Goal: Transaction & Acquisition: Book appointment/travel/reservation

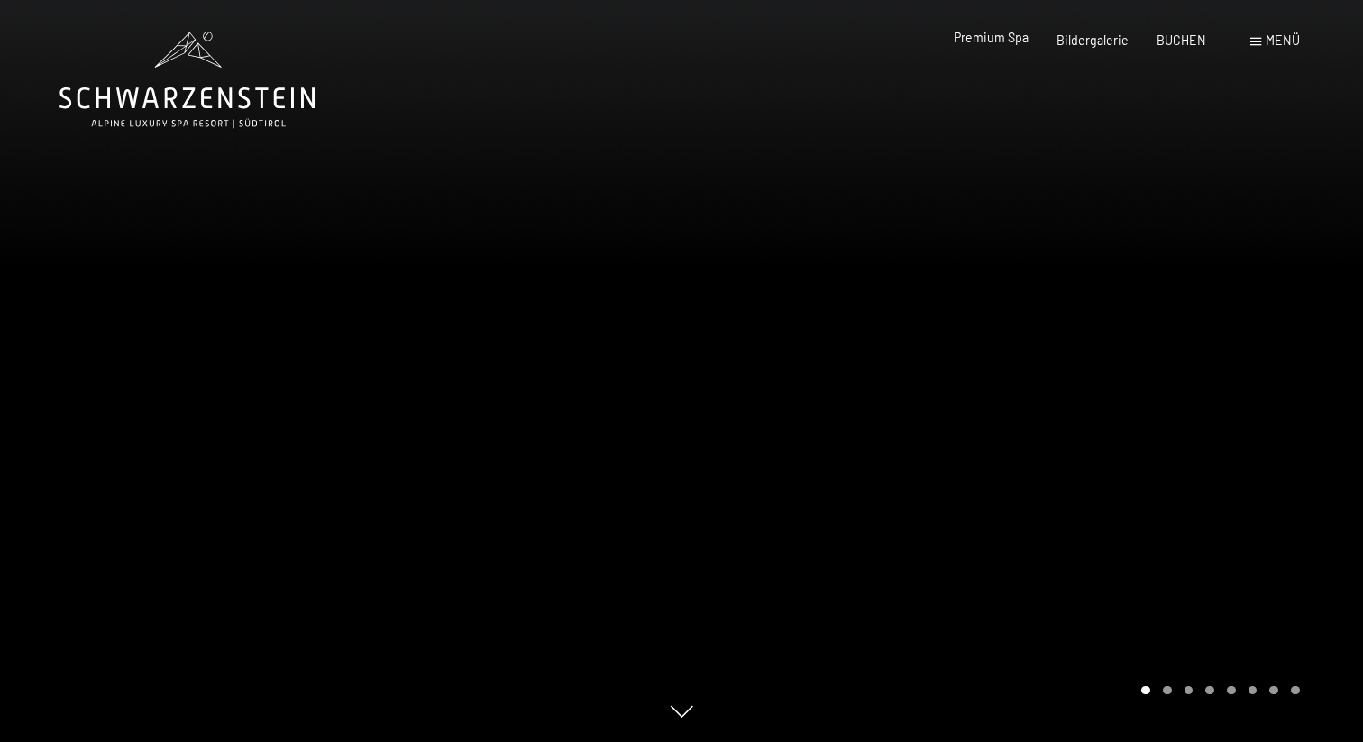
click at [994, 43] on span "Premium Spa" at bounding box center [991, 37] width 75 height 15
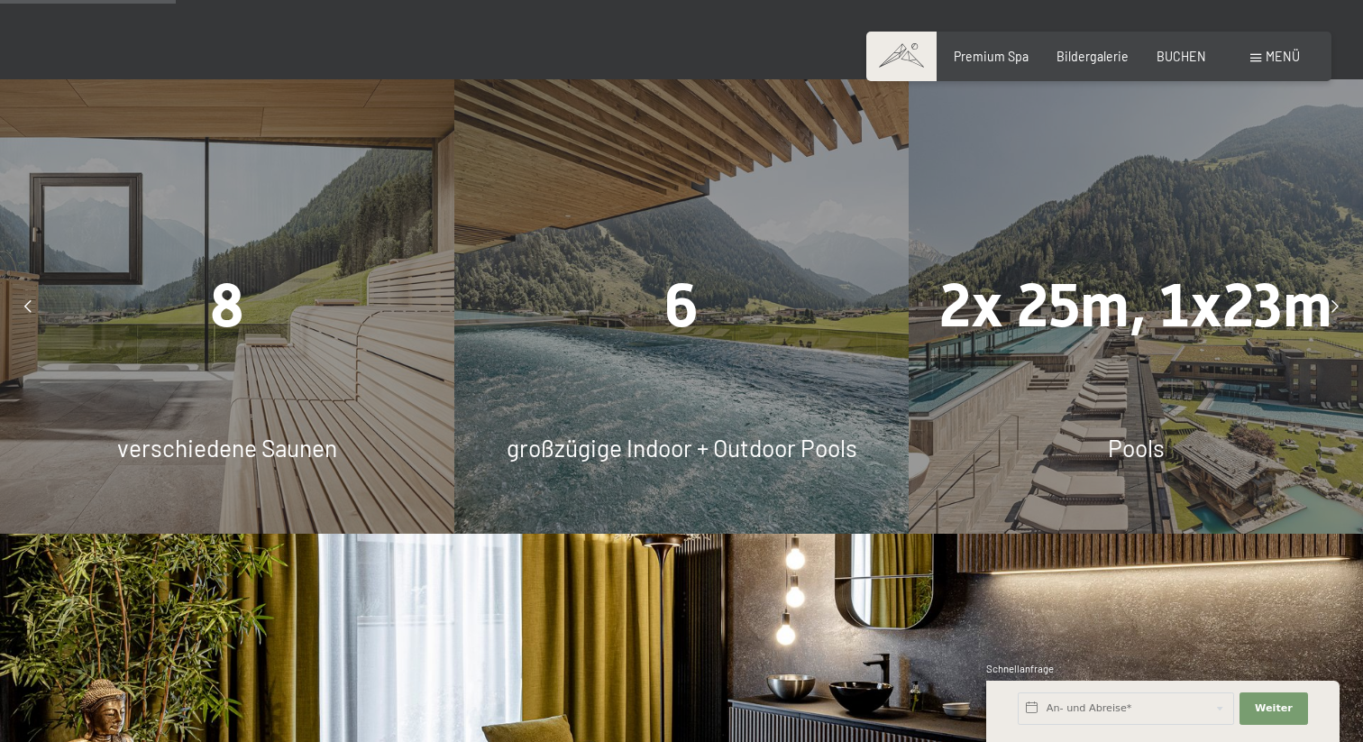
scroll to position [1408, 0]
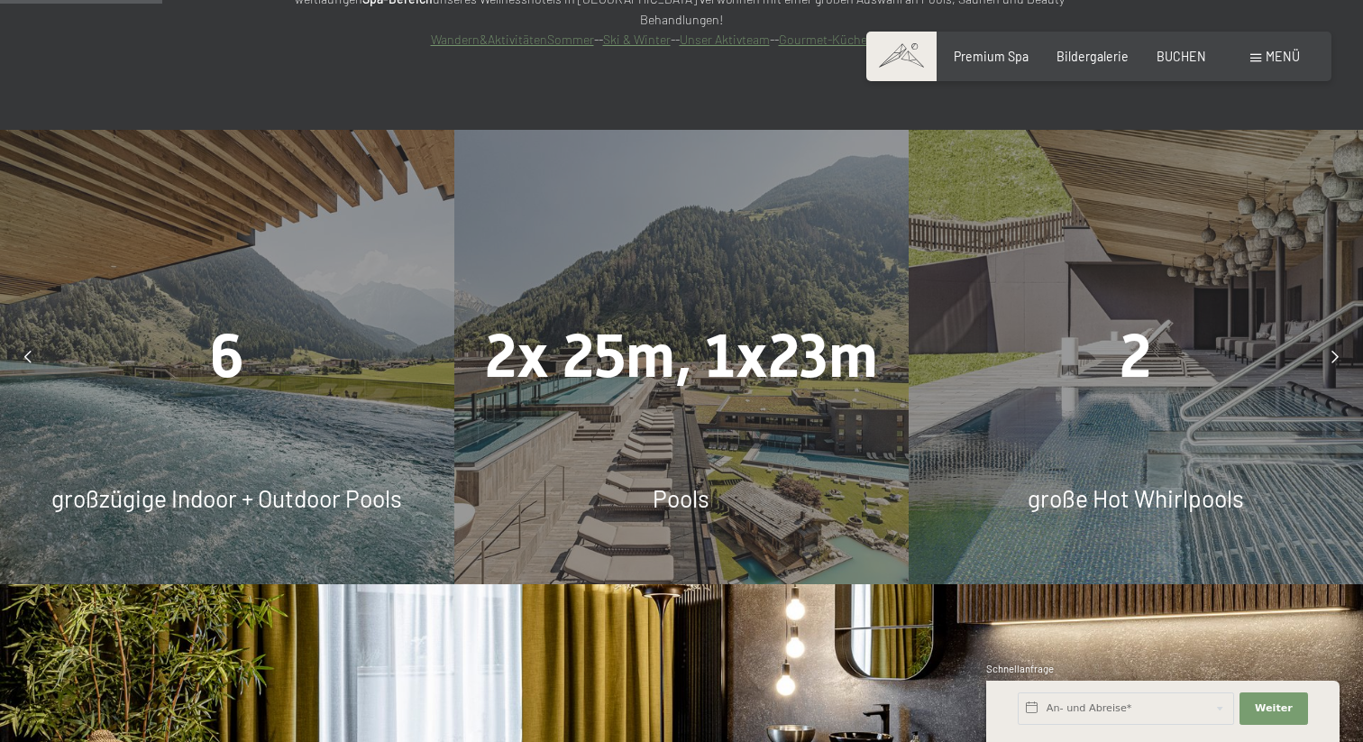
click at [23, 337] on div at bounding box center [28, 357] width 40 height 40
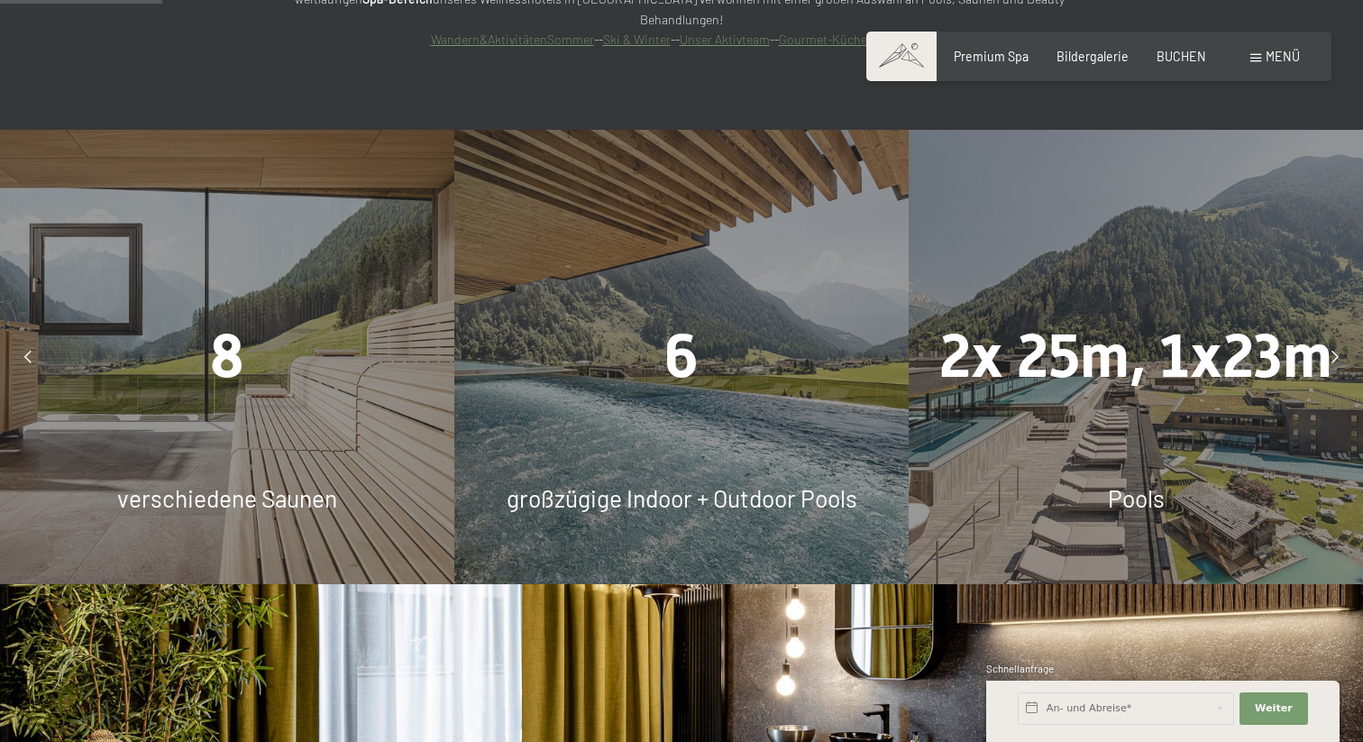
click at [222, 321] on span "8" at bounding box center [227, 356] width 34 height 70
click at [1337, 351] on icon at bounding box center [1335, 357] width 7 height 13
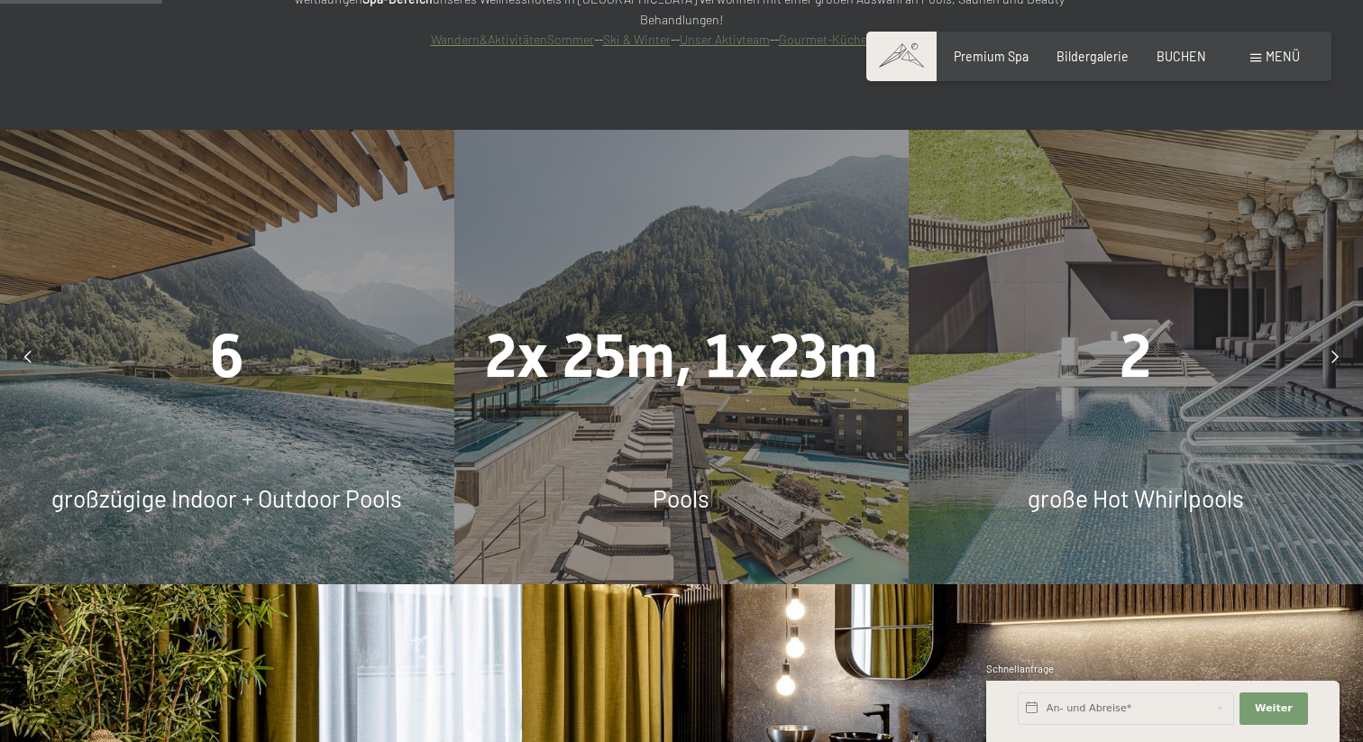
click at [1337, 351] on icon at bounding box center [1335, 357] width 7 height 13
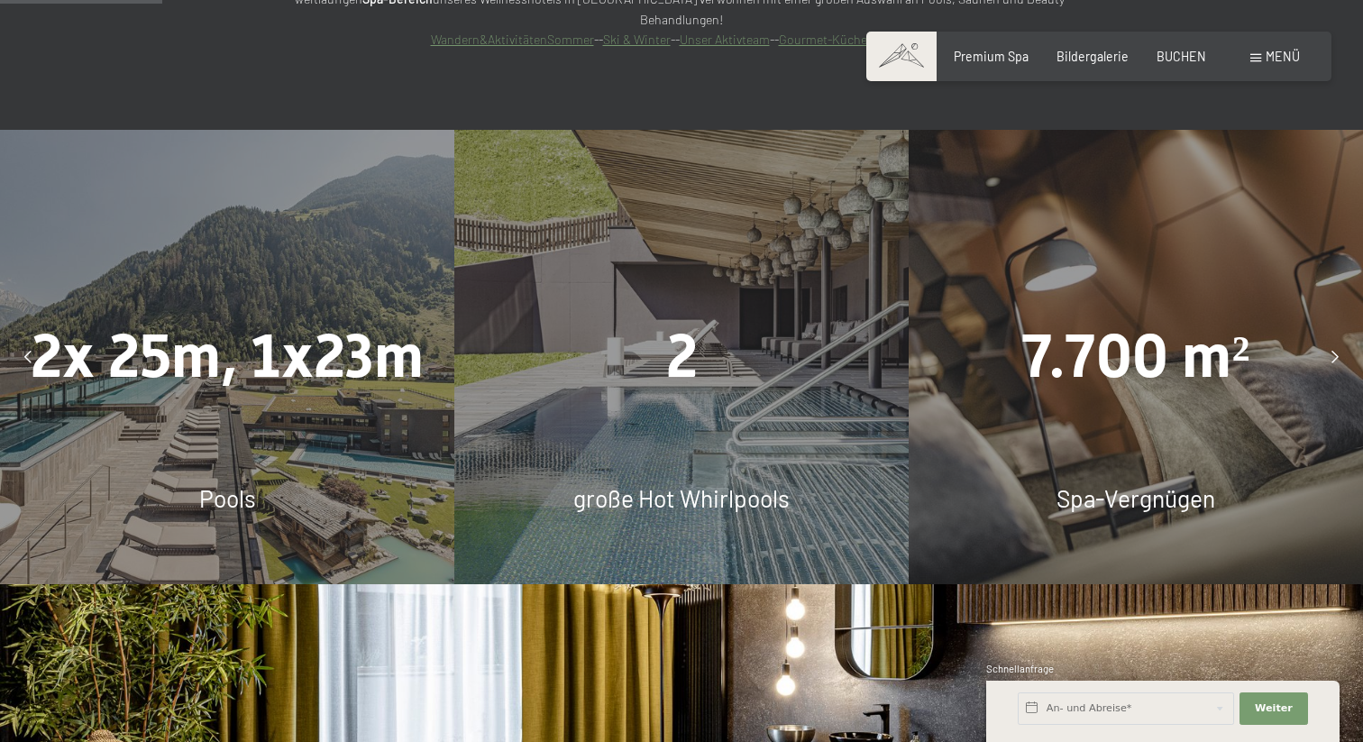
click at [1337, 351] on icon at bounding box center [1335, 357] width 7 height 13
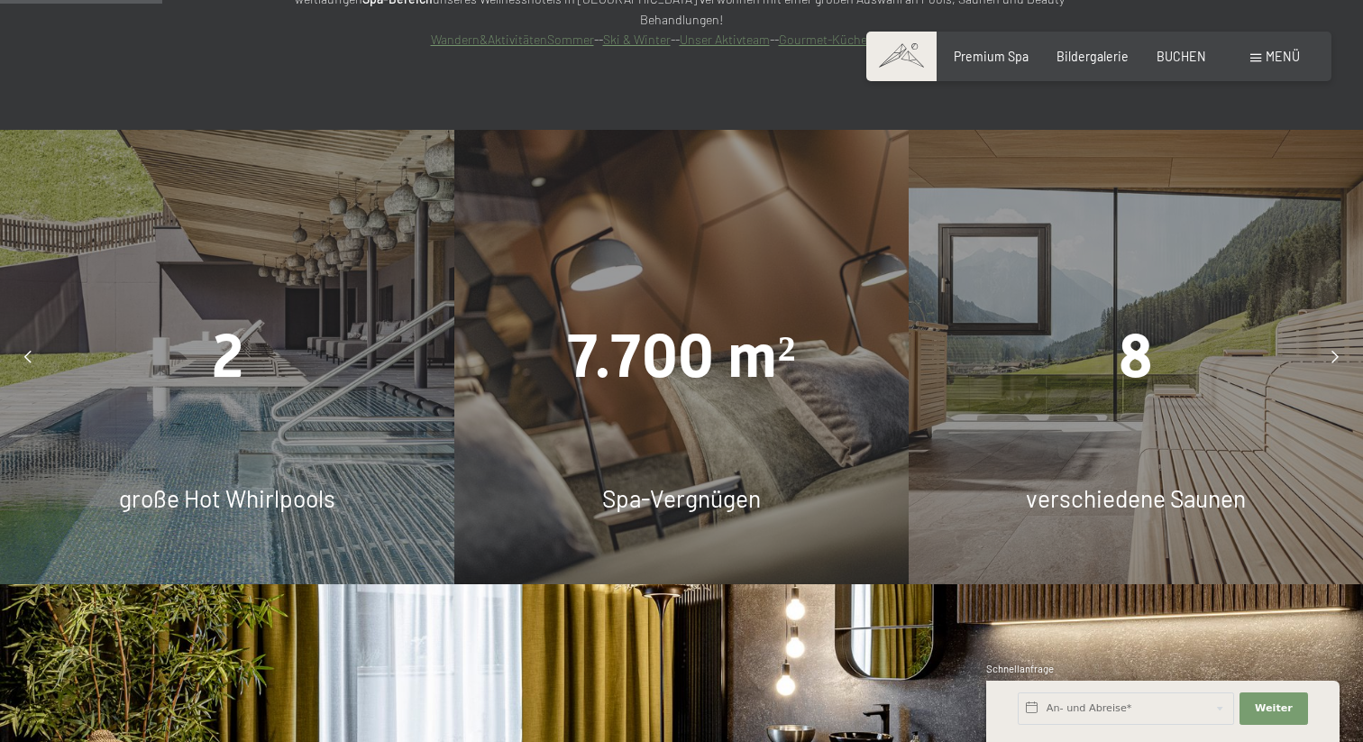
click at [1337, 351] on icon at bounding box center [1335, 357] width 7 height 13
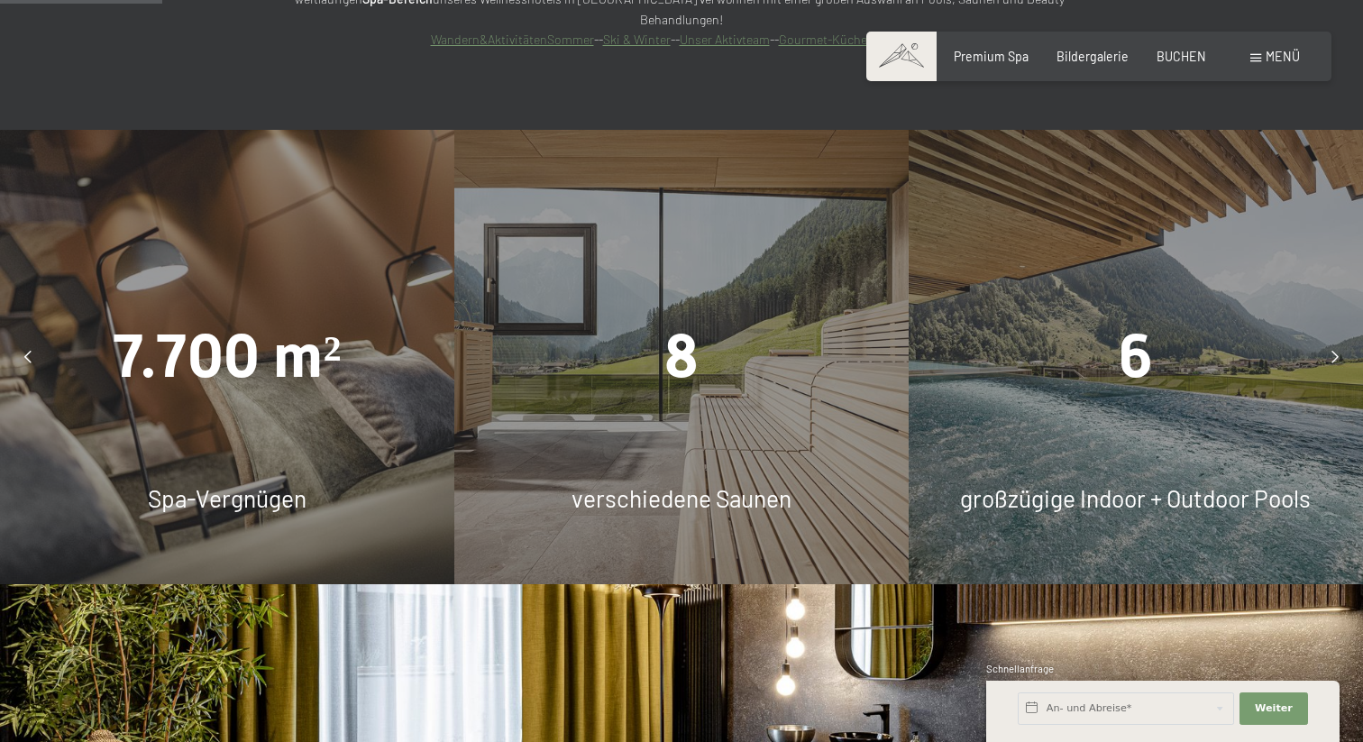
click at [1337, 351] on icon at bounding box center [1335, 357] width 7 height 13
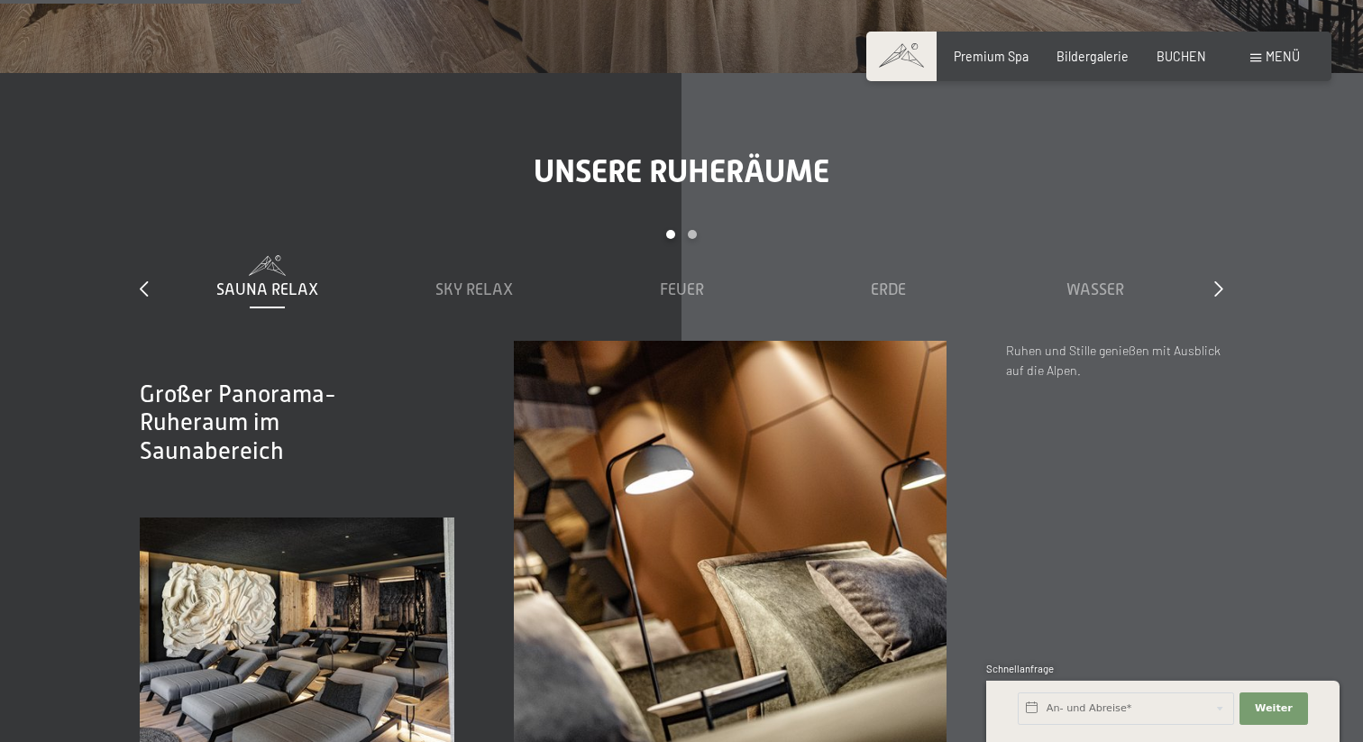
scroll to position [2487, 0]
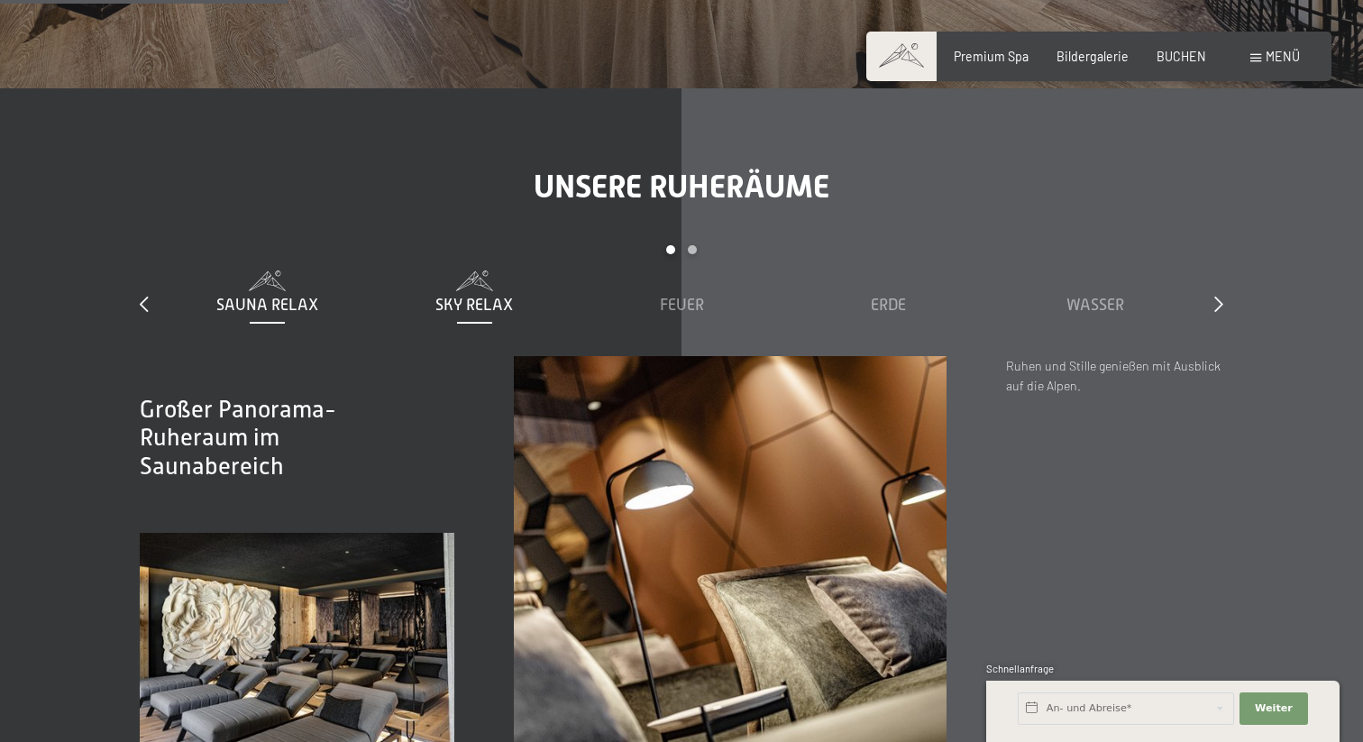
click at [468, 296] on span "Sky Relax" at bounding box center [475, 305] width 78 height 18
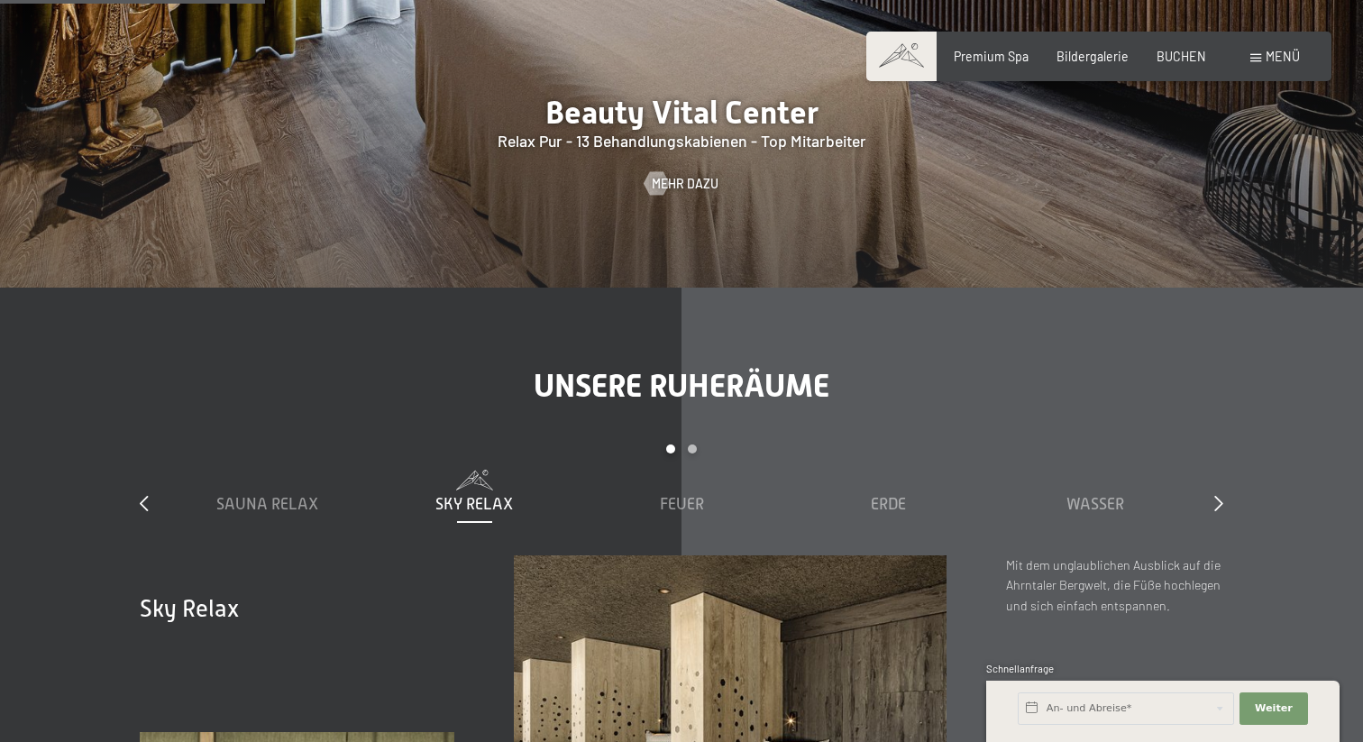
scroll to position [2263, 0]
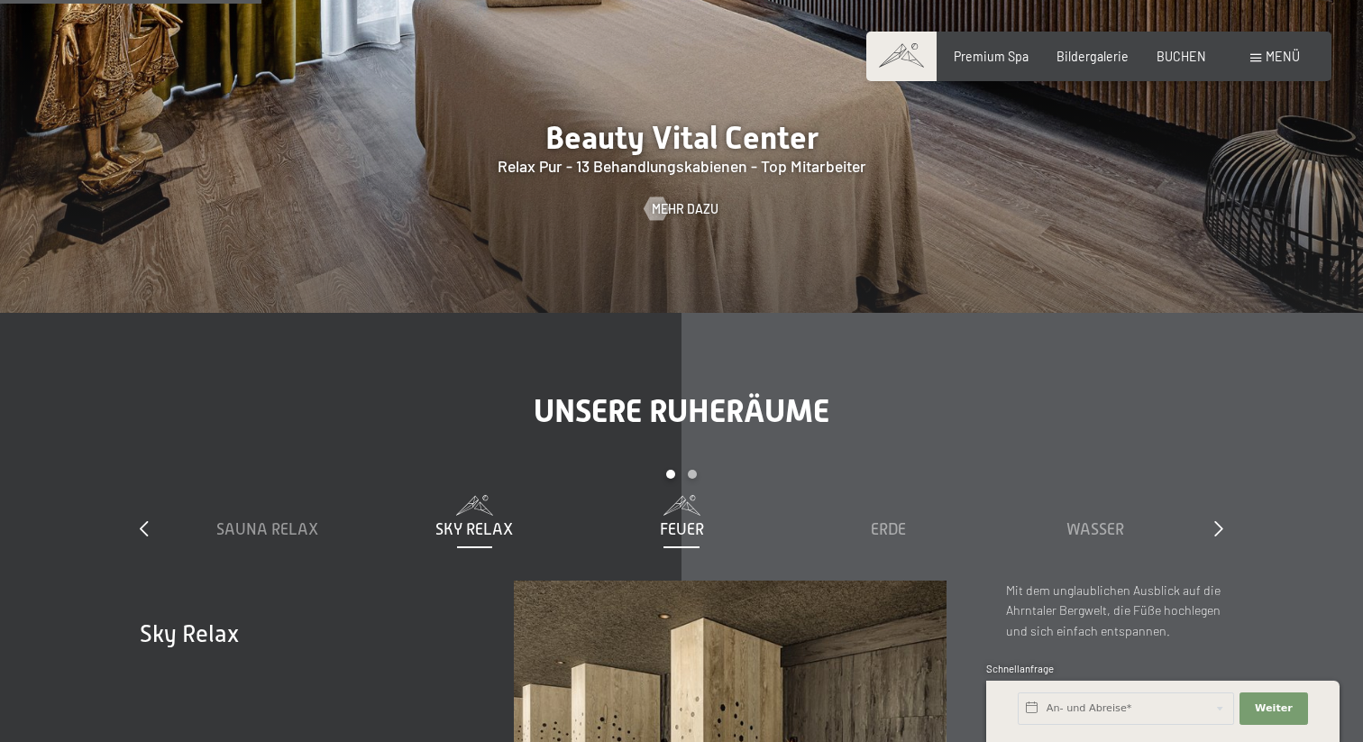
click at [675, 520] on span "Feuer" at bounding box center [682, 529] width 44 height 18
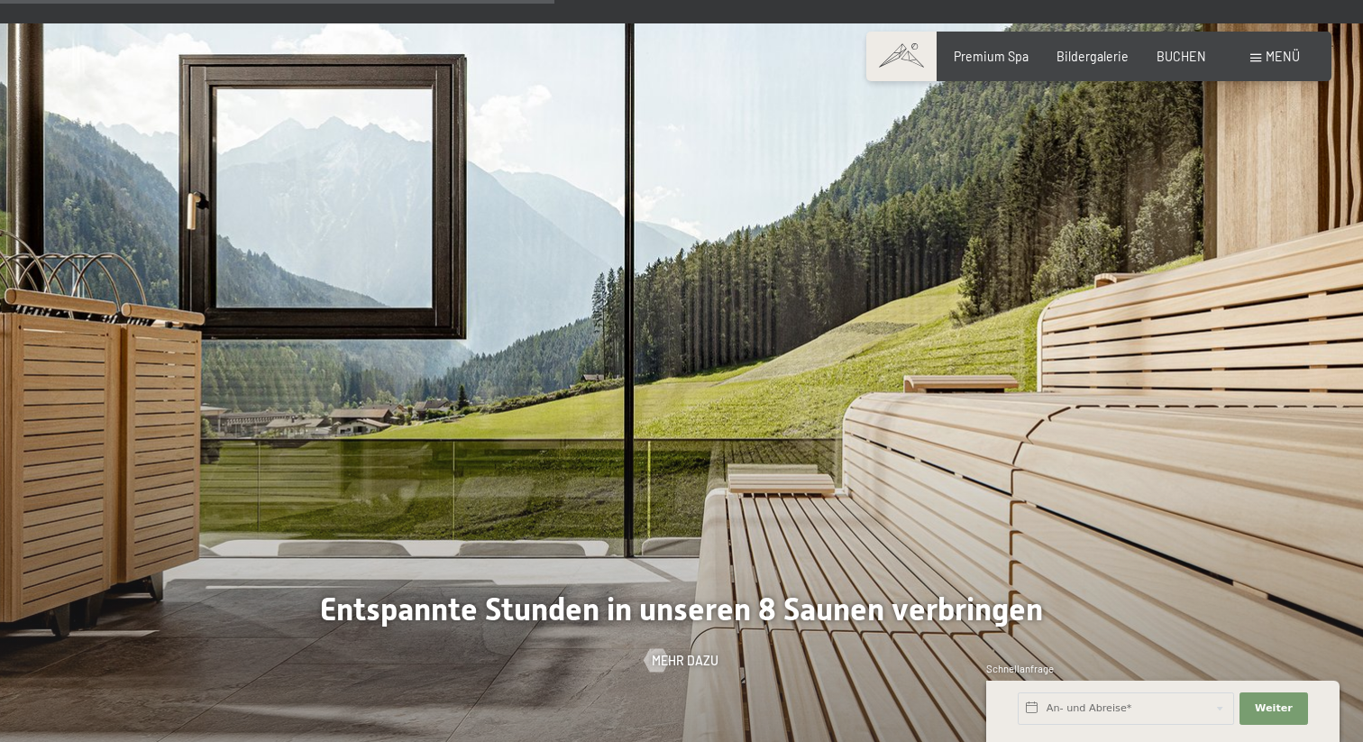
scroll to position [4742, 0]
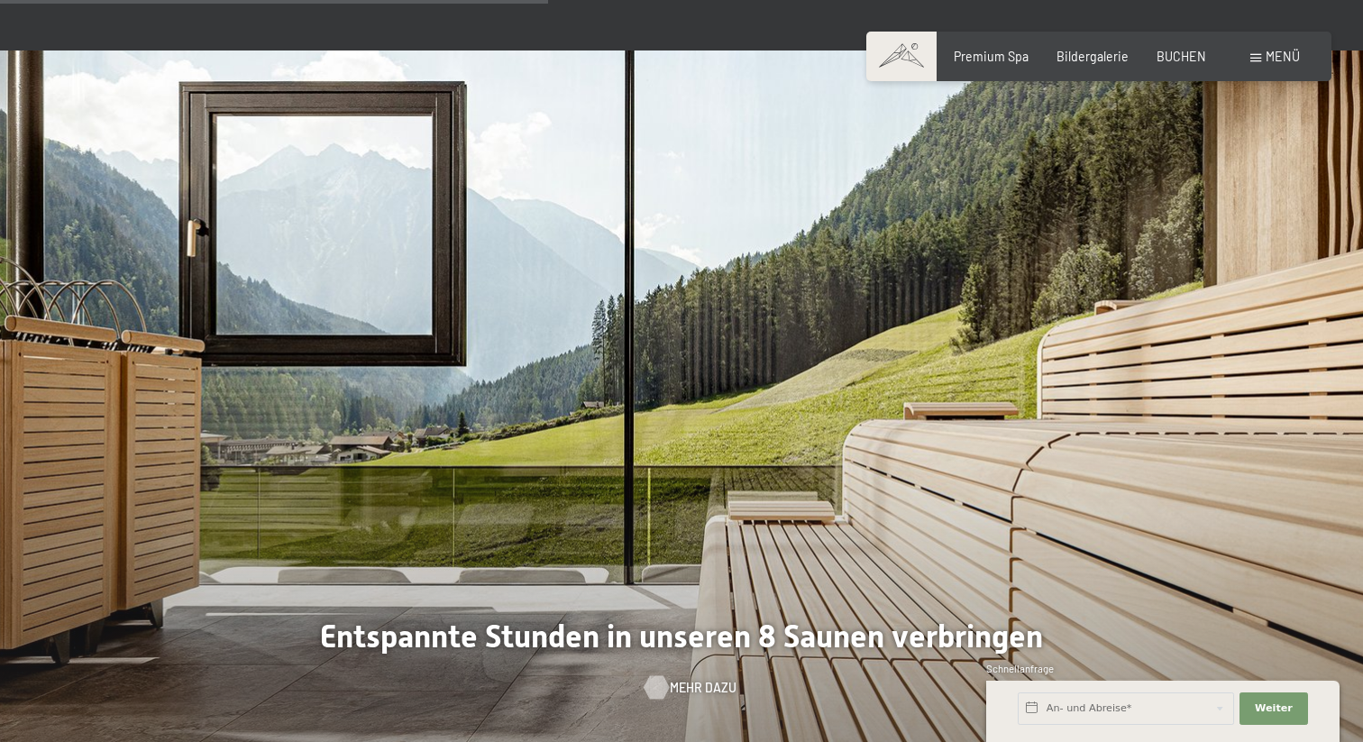
click at [660, 676] on div at bounding box center [656, 687] width 14 height 23
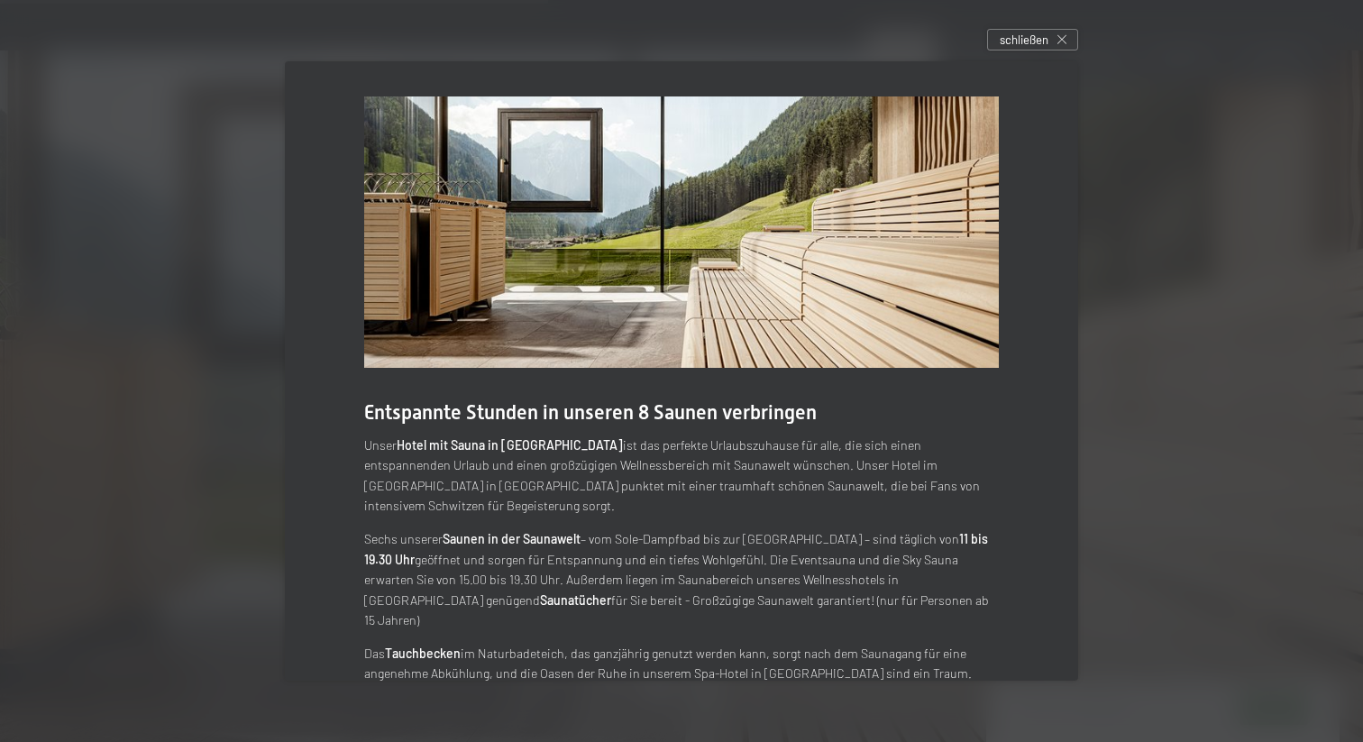
scroll to position [71, 0]
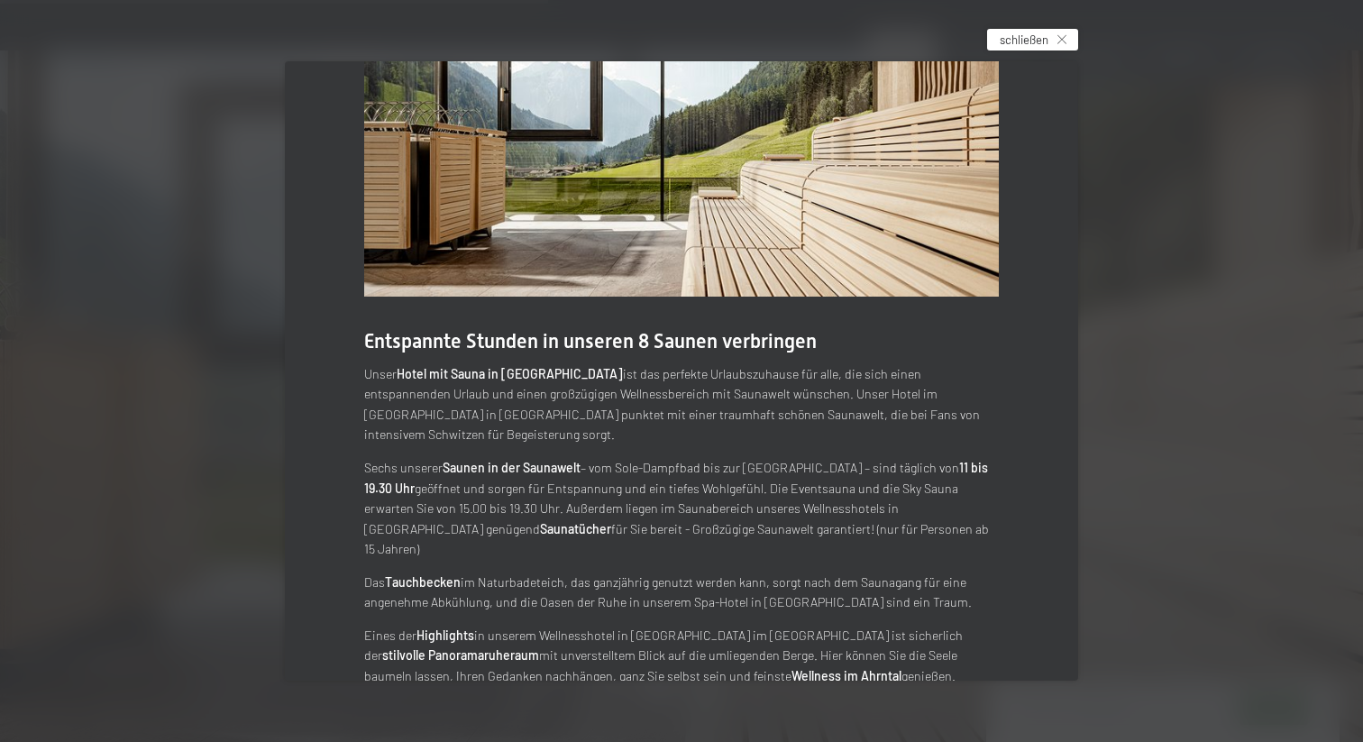
click at [1052, 44] on div "schließen" at bounding box center [1032, 40] width 91 height 22
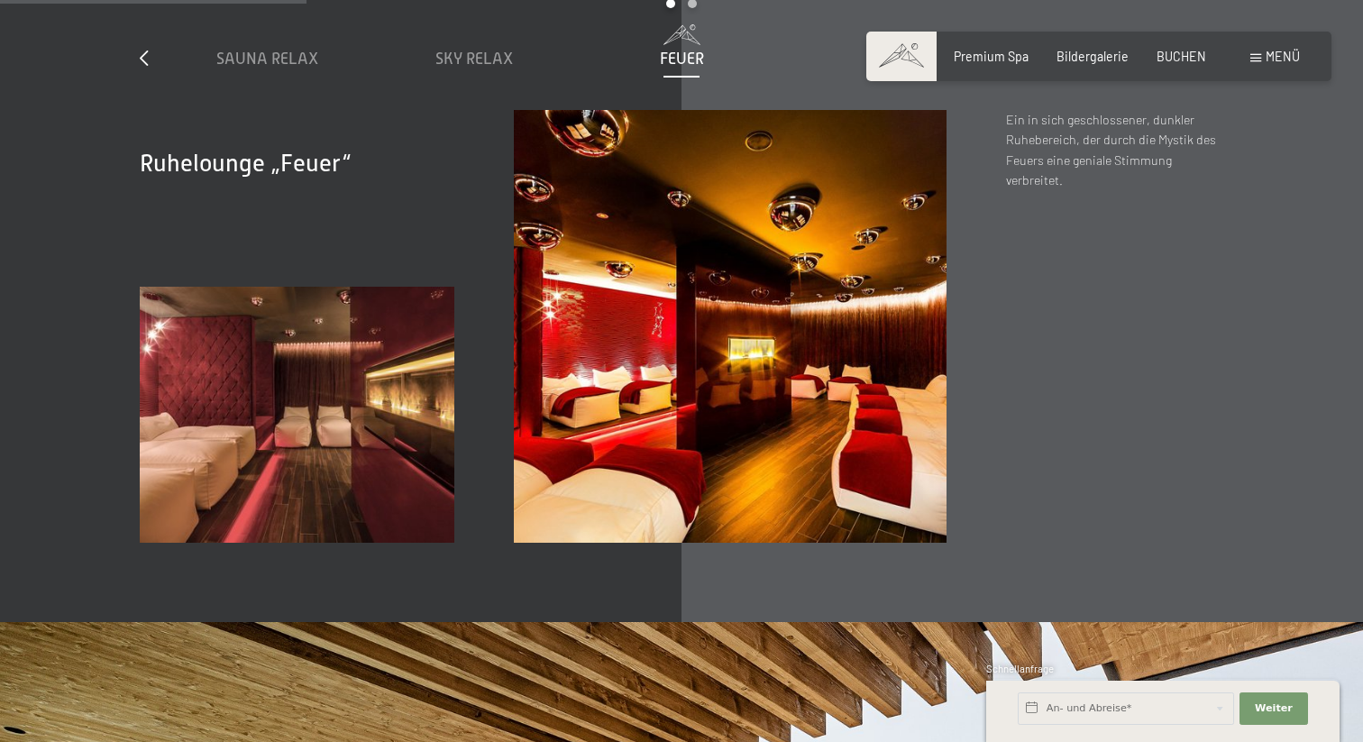
scroll to position [2650, 0]
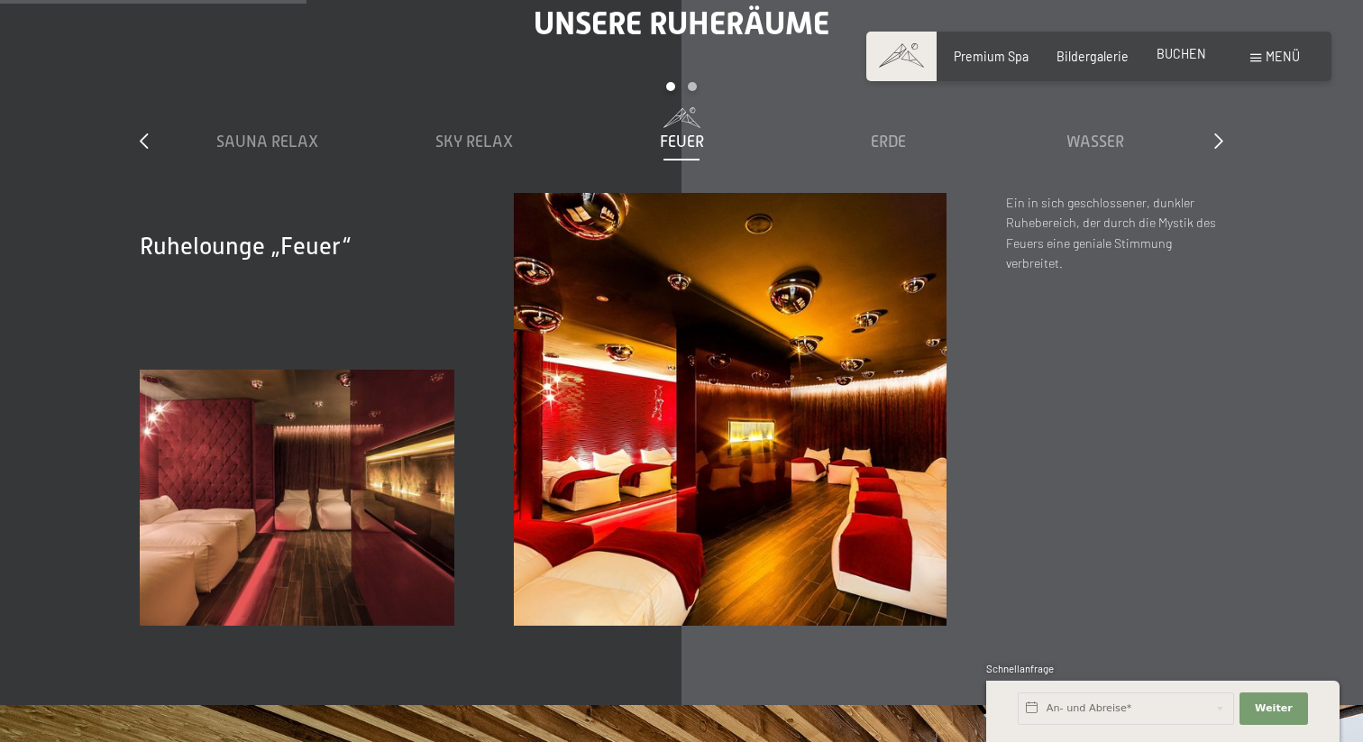
click at [1184, 58] on span "BUCHEN" at bounding box center [1182, 53] width 50 height 15
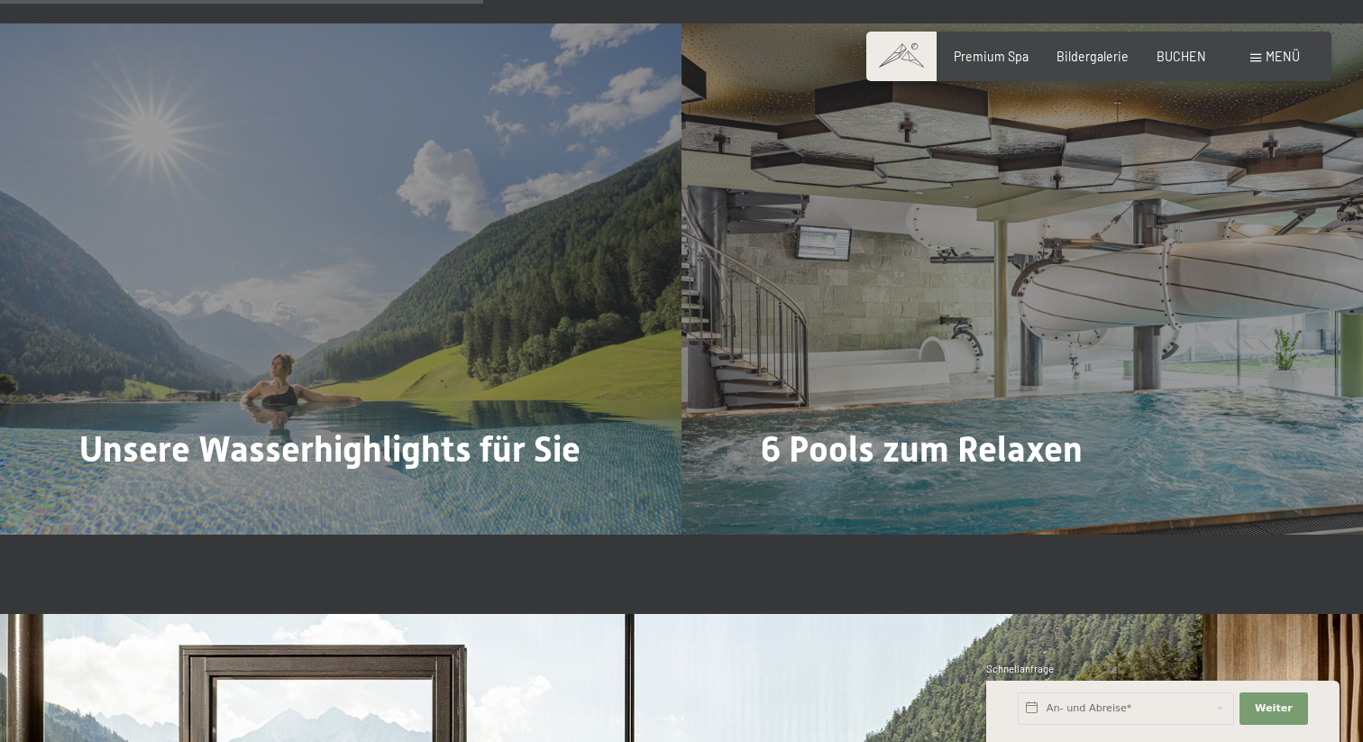
scroll to position [4182, 0]
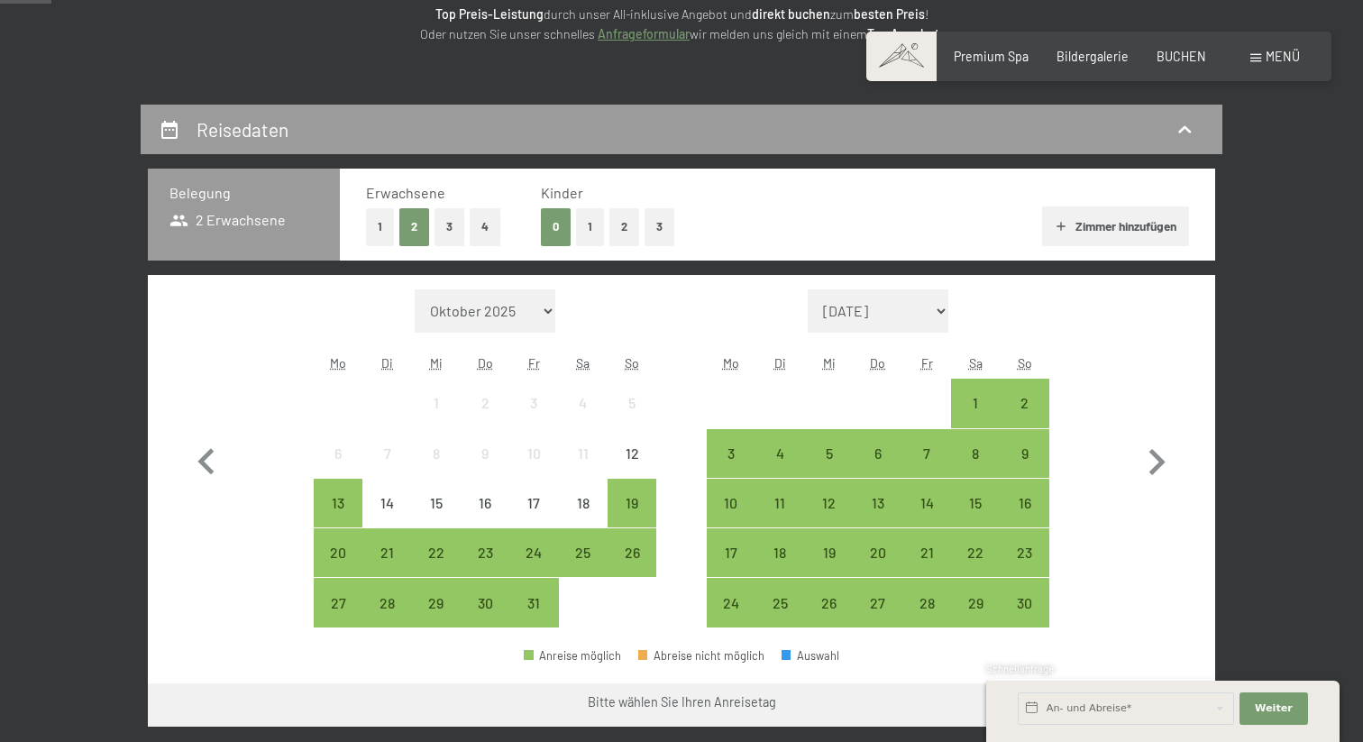
scroll to position [288, 0]
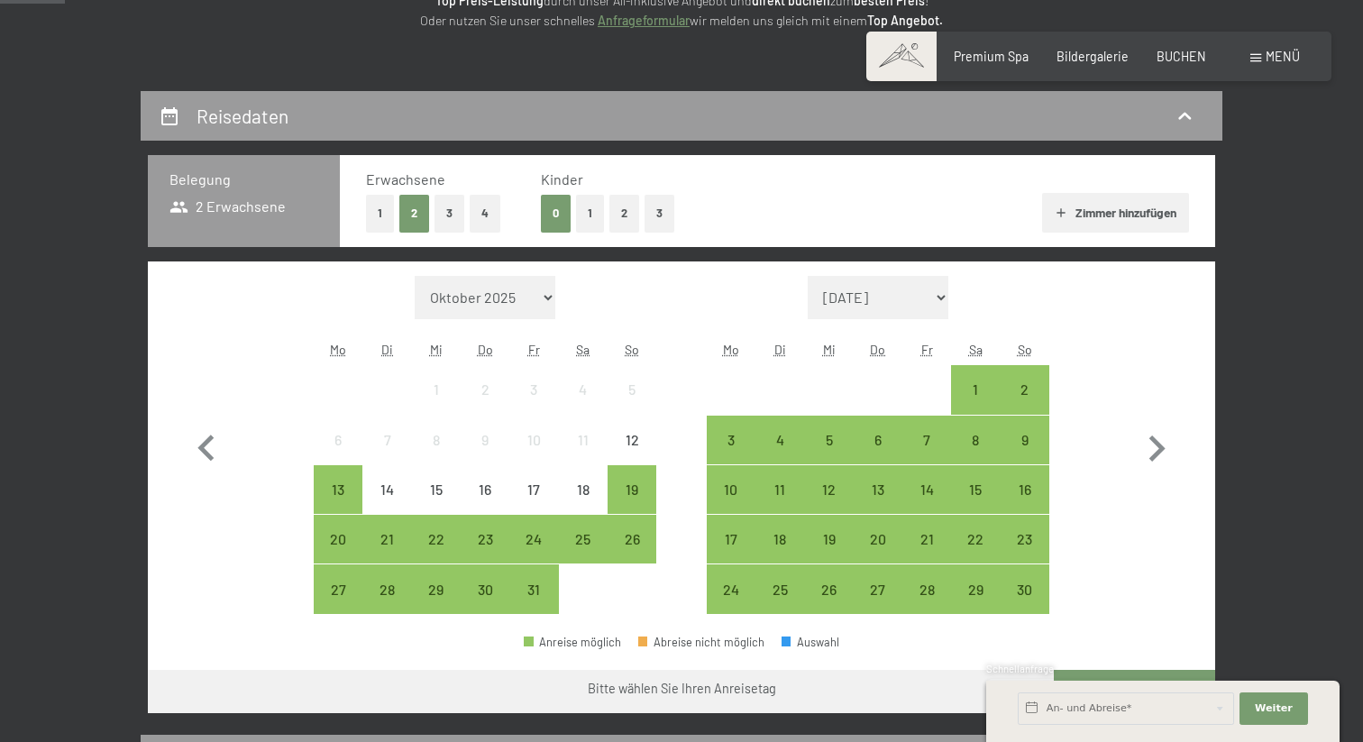
click at [487, 206] on button "4" at bounding box center [485, 213] width 31 height 37
click at [1155, 444] on icon "button" at bounding box center [1157, 449] width 52 height 52
select select "2025-11-01"
select select "2025-12-01"
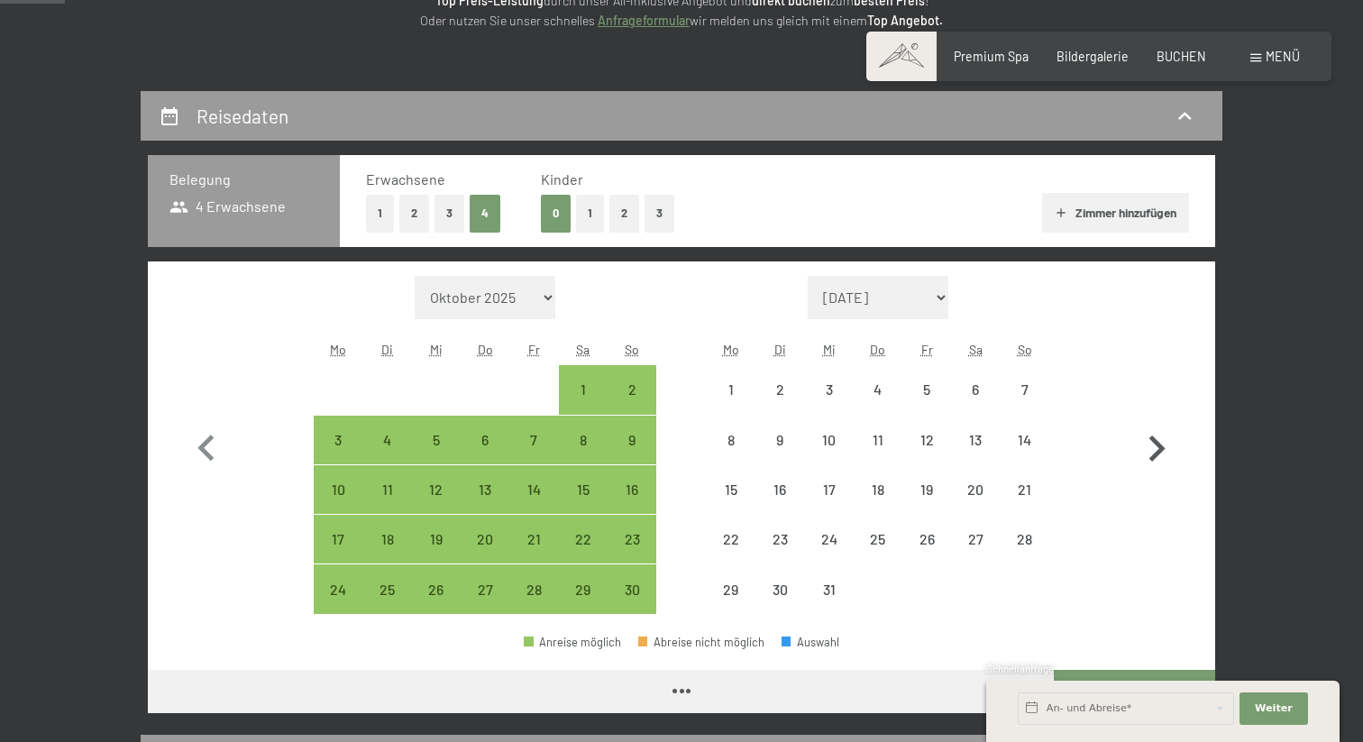
click at [1155, 444] on icon "button" at bounding box center [1157, 449] width 52 height 52
select select "2025-12-01"
select select "2026-01-01"
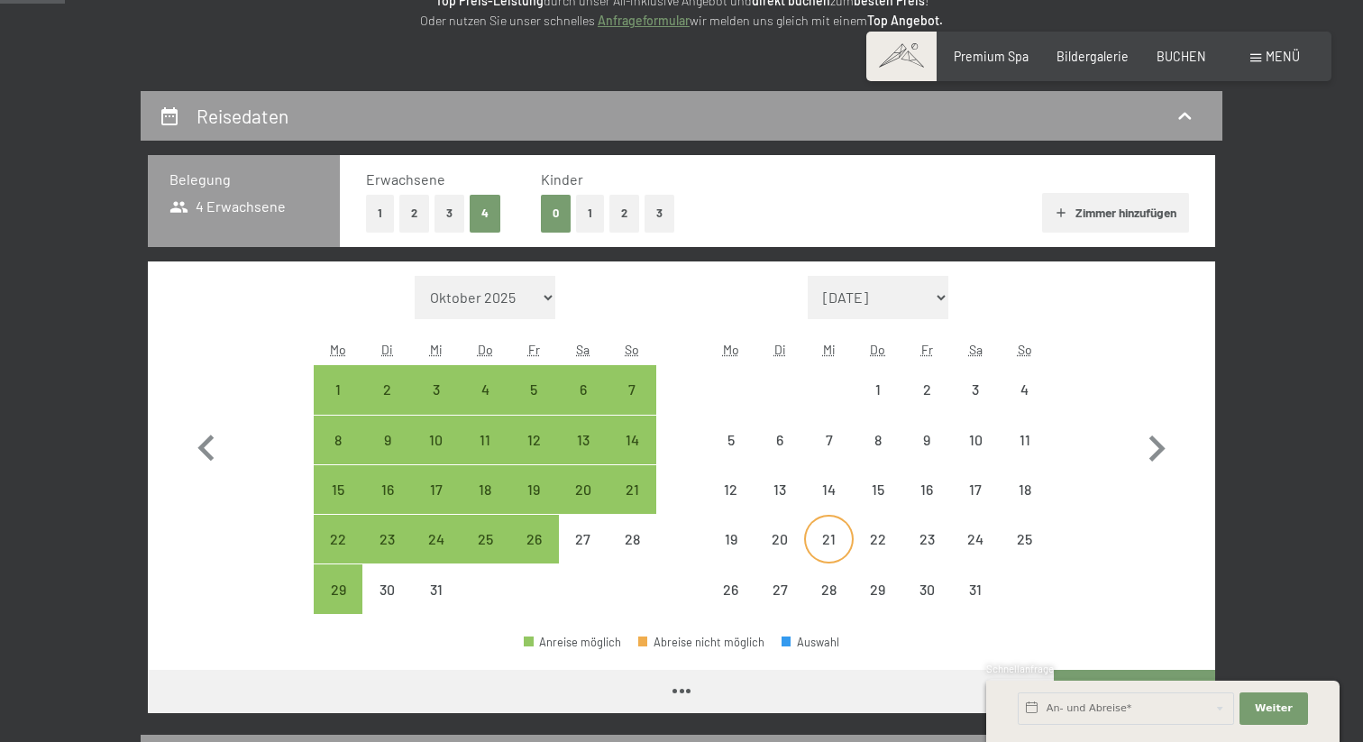
select select "2025-12-01"
select select "2026-01-01"
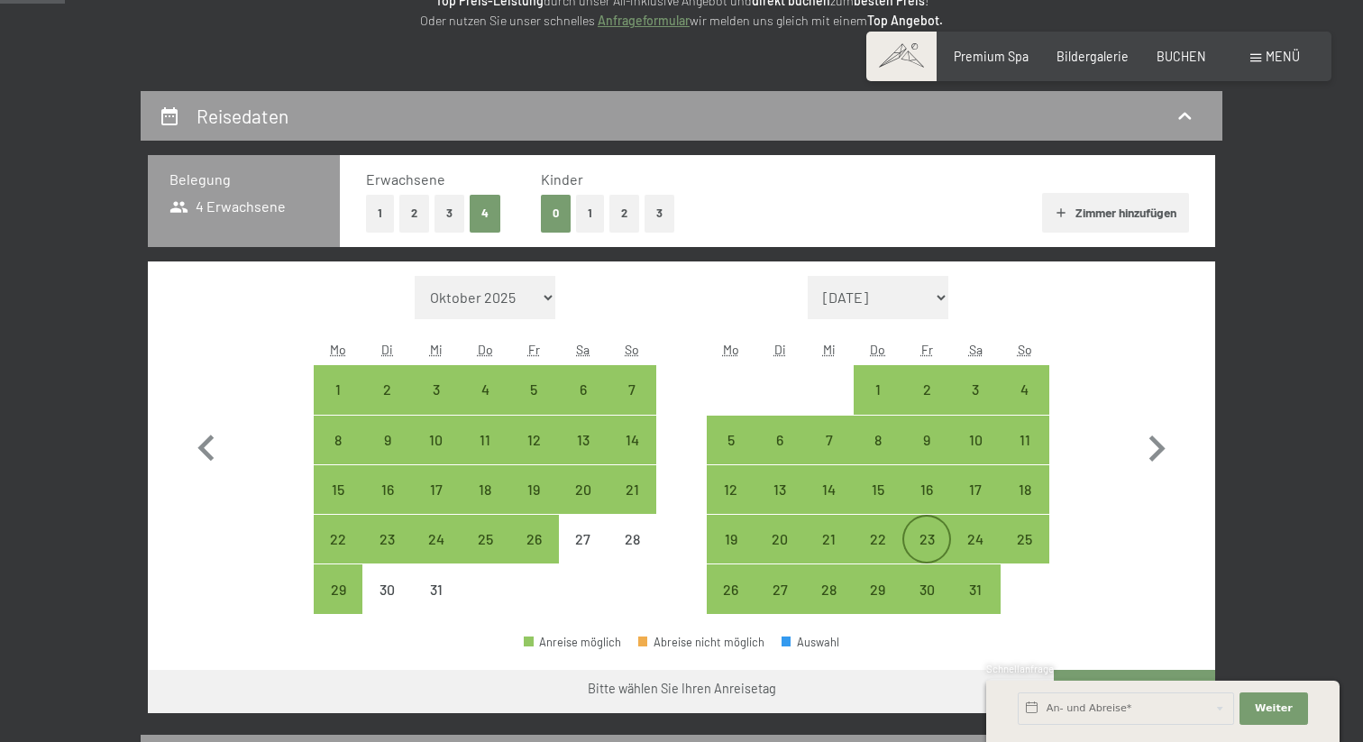
click at [927, 528] on div "23" at bounding box center [926, 539] width 45 height 45
select select "2025-12-01"
select select "2026-01-01"
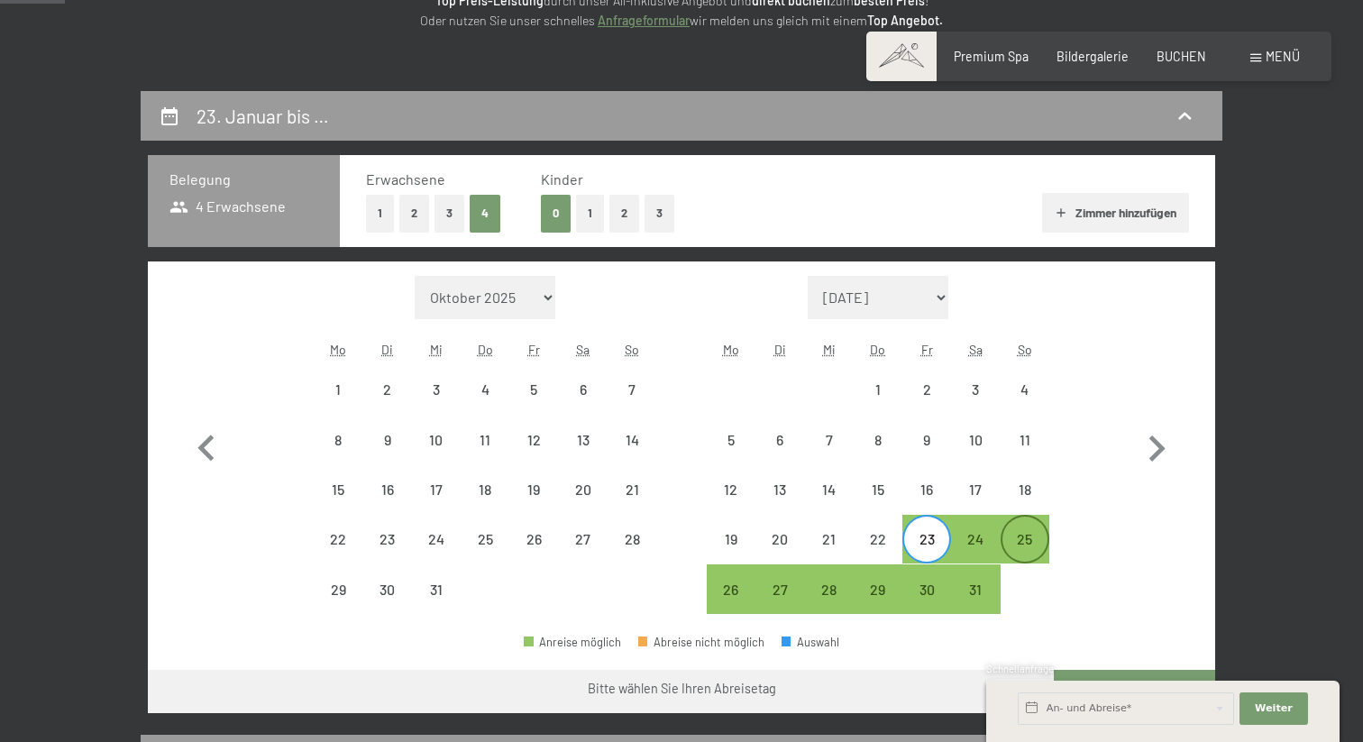
click at [1039, 546] on div "25" at bounding box center [1025, 554] width 45 height 45
select select "2025-12-01"
select select "2026-01-01"
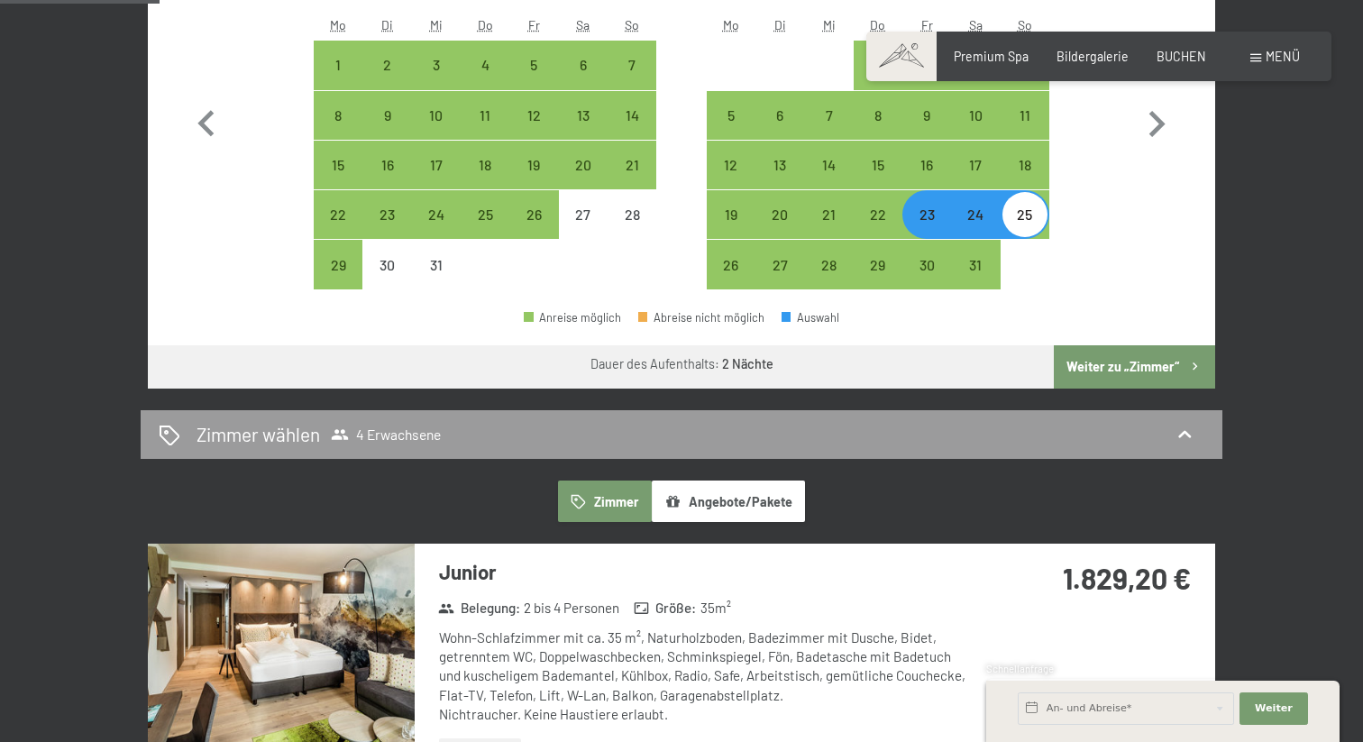
click at [1147, 369] on button "Weiter zu „Zimmer“" at bounding box center [1134, 366] width 161 height 43
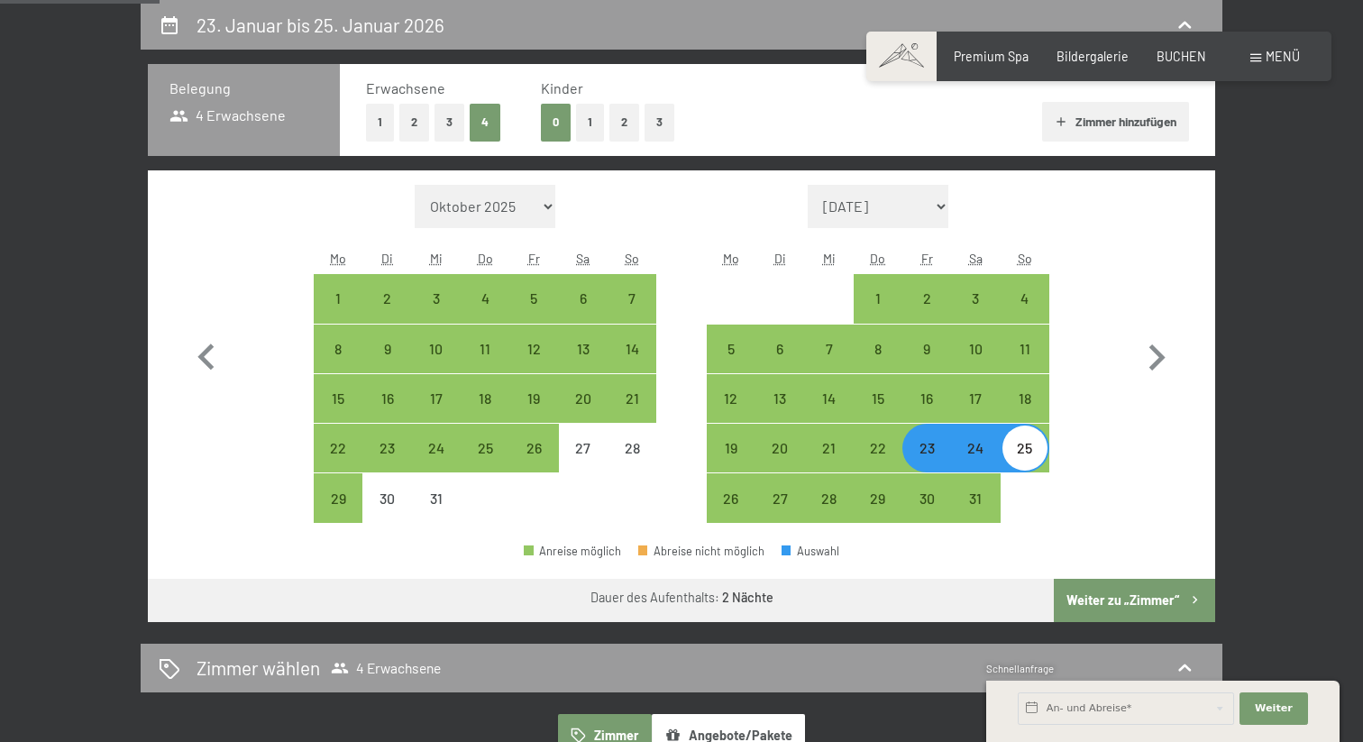
select select "2025-12-01"
select select "2026-01-01"
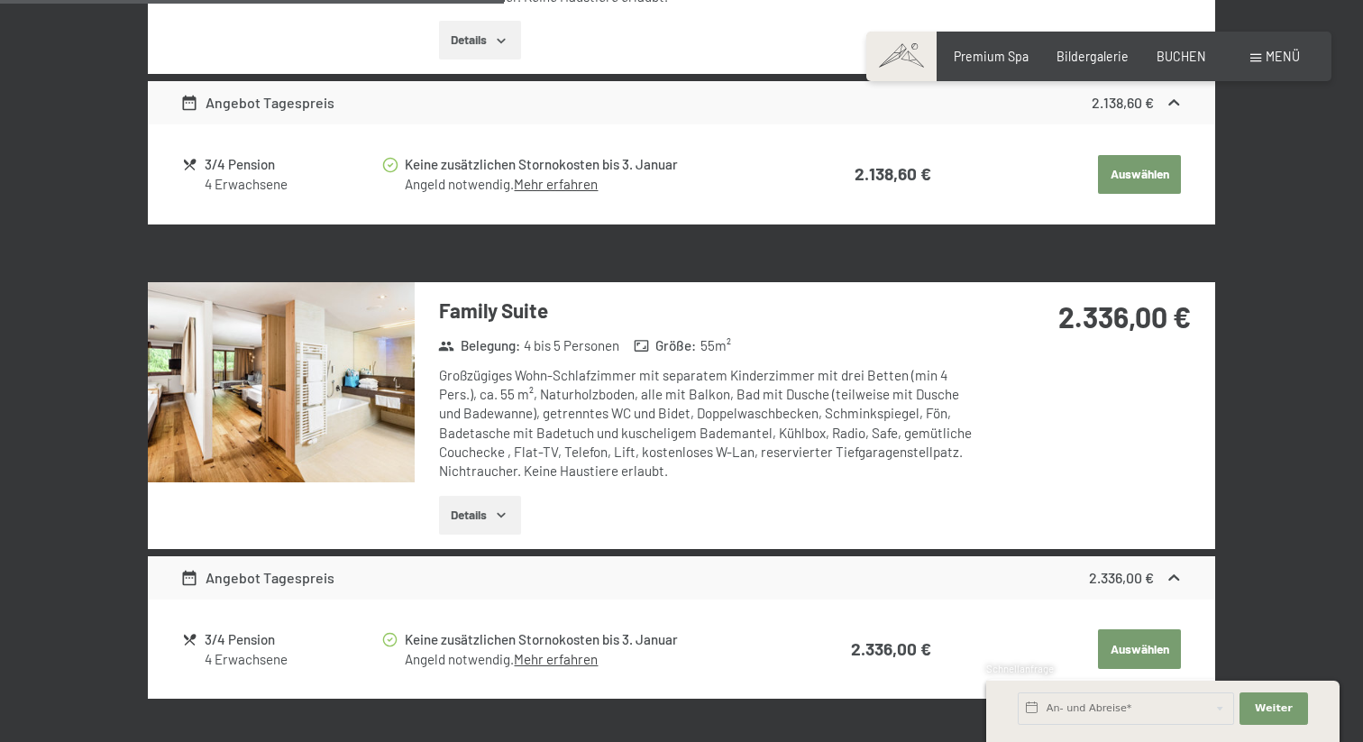
scroll to position [1721, 0]
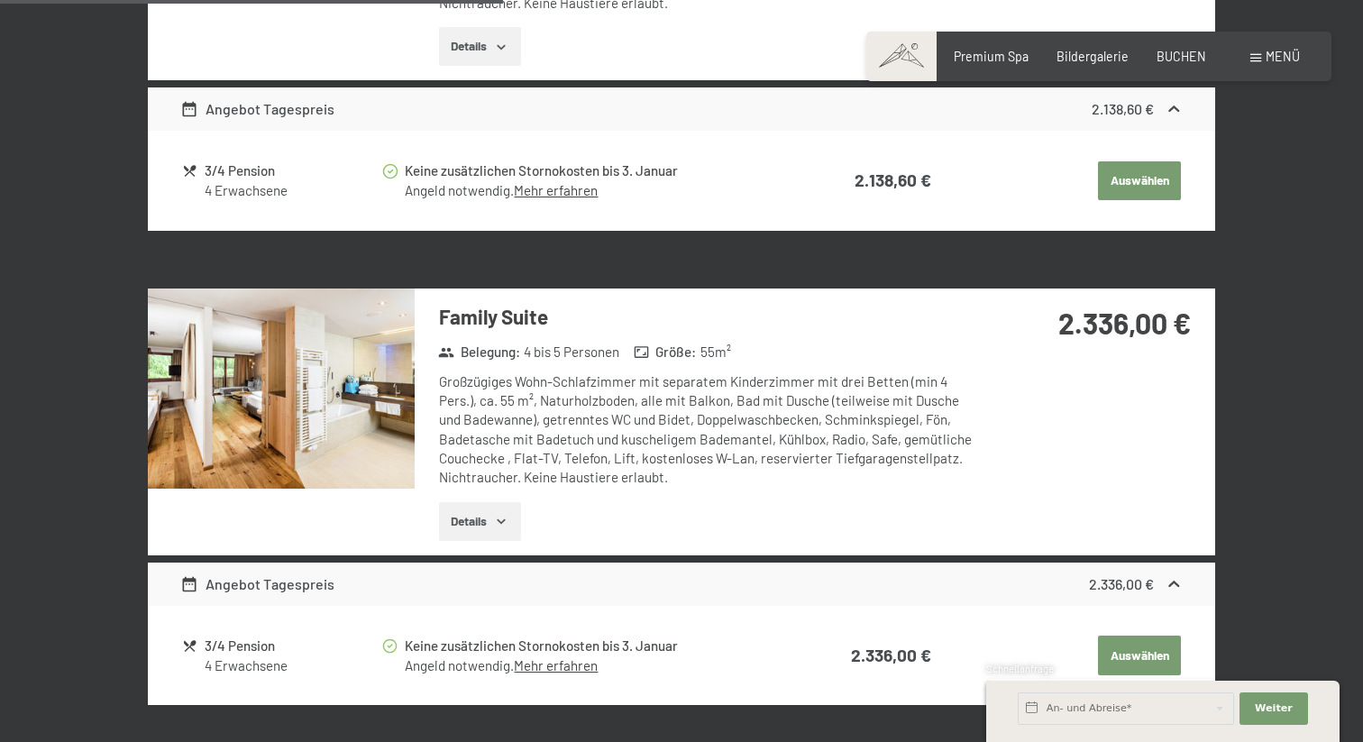
click at [499, 514] on icon "button" at bounding box center [501, 521] width 14 height 14
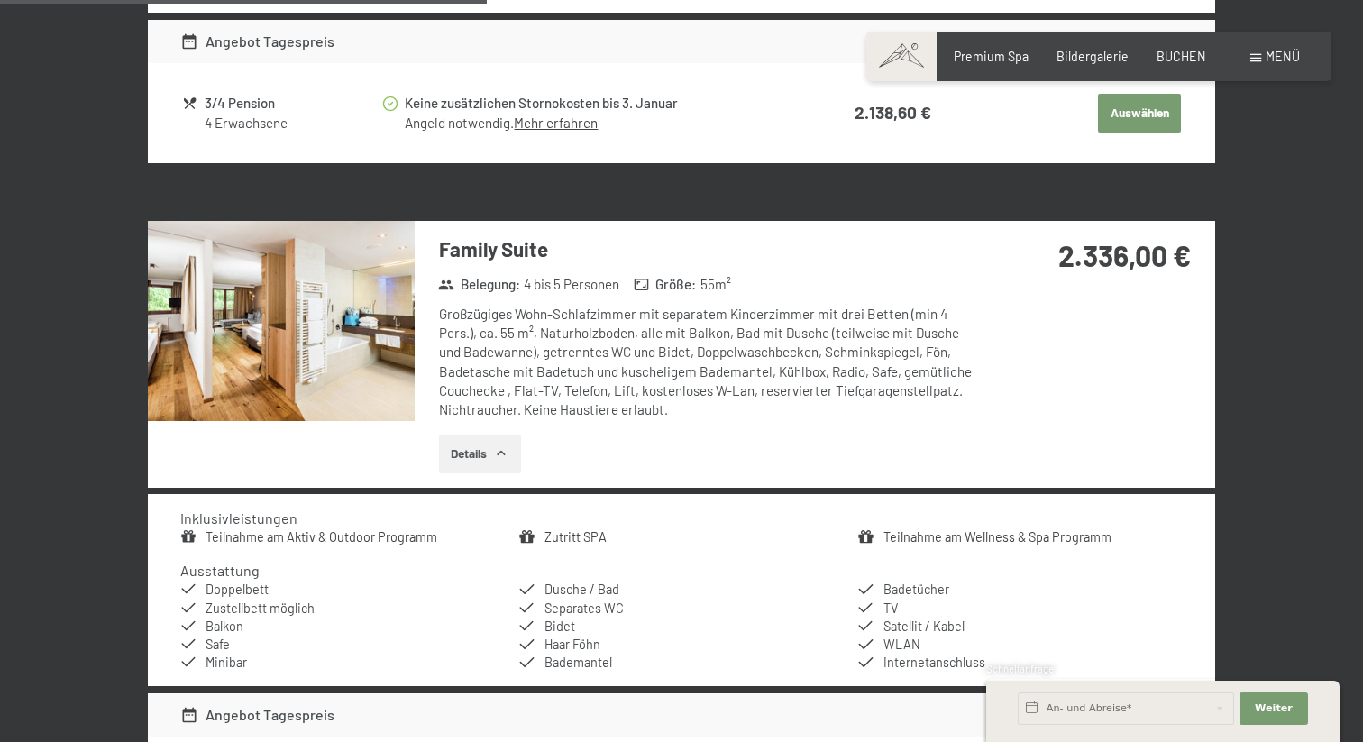
scroll to position [1793, 0]
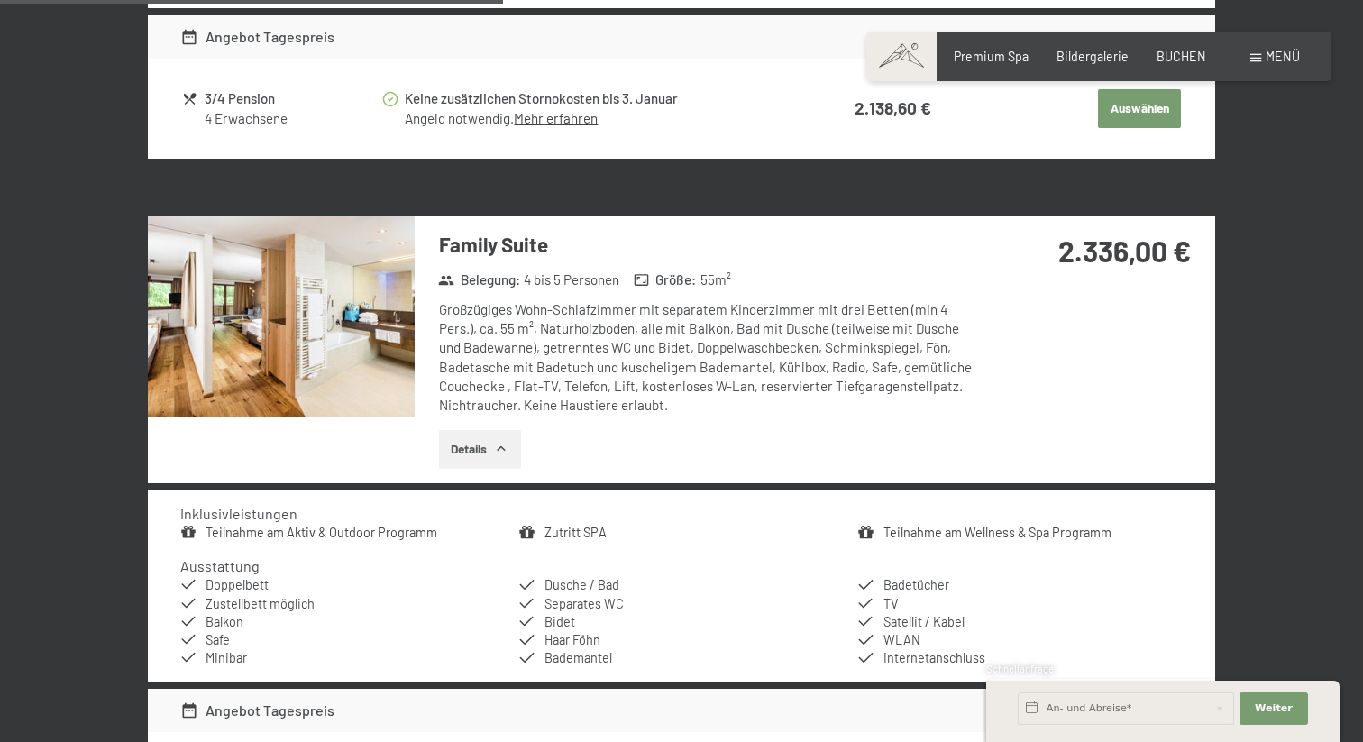
click at [511, 436] on button "Details" at bounding box center [480, 450] width 82 height 40
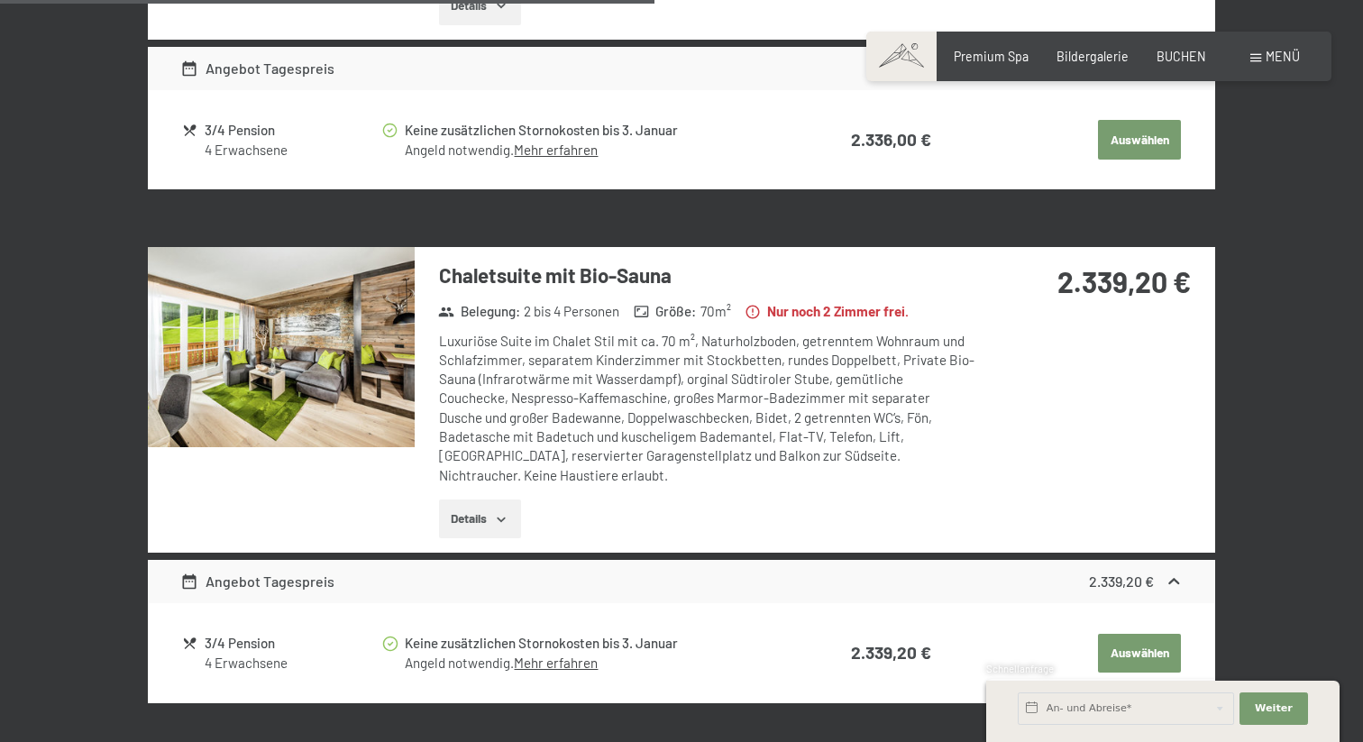
scroll to position [2237, 0]
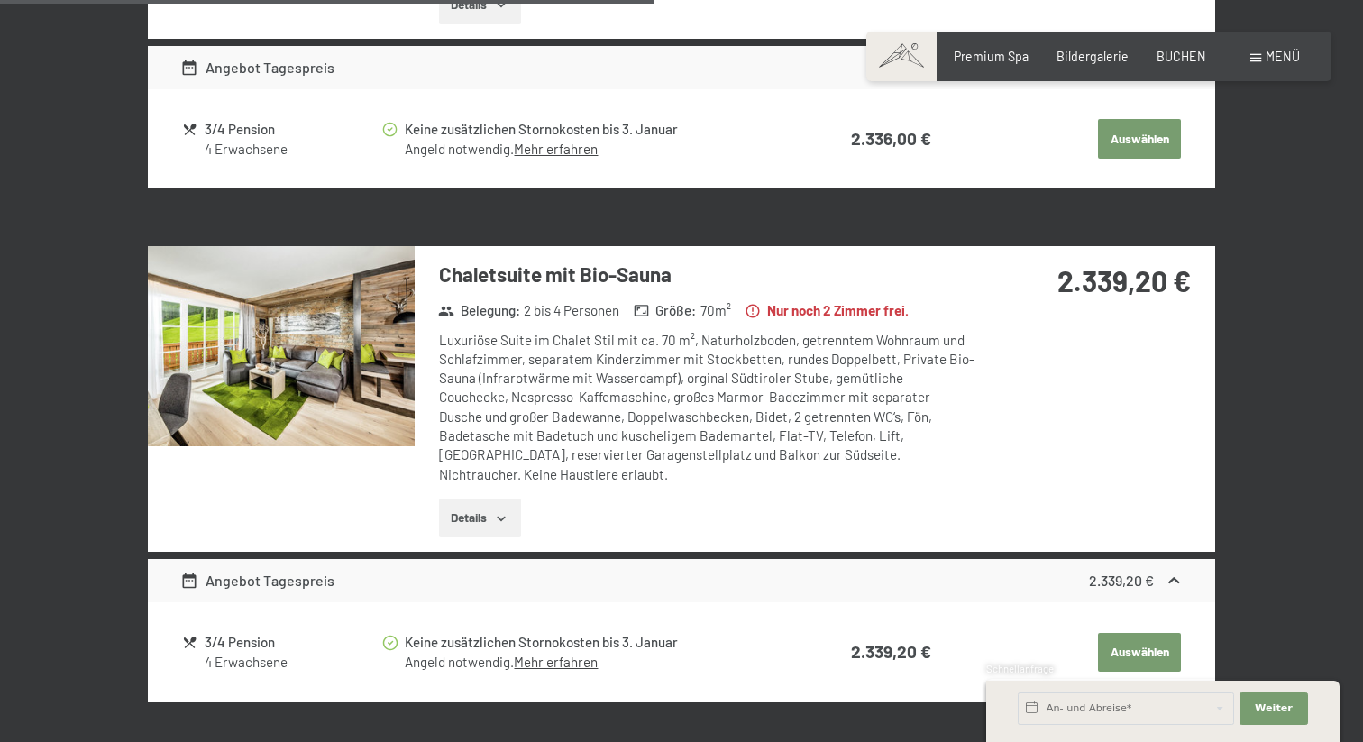
click at [502, 511] on icon "button" at bounding box center [501, 518] width 14 height 14
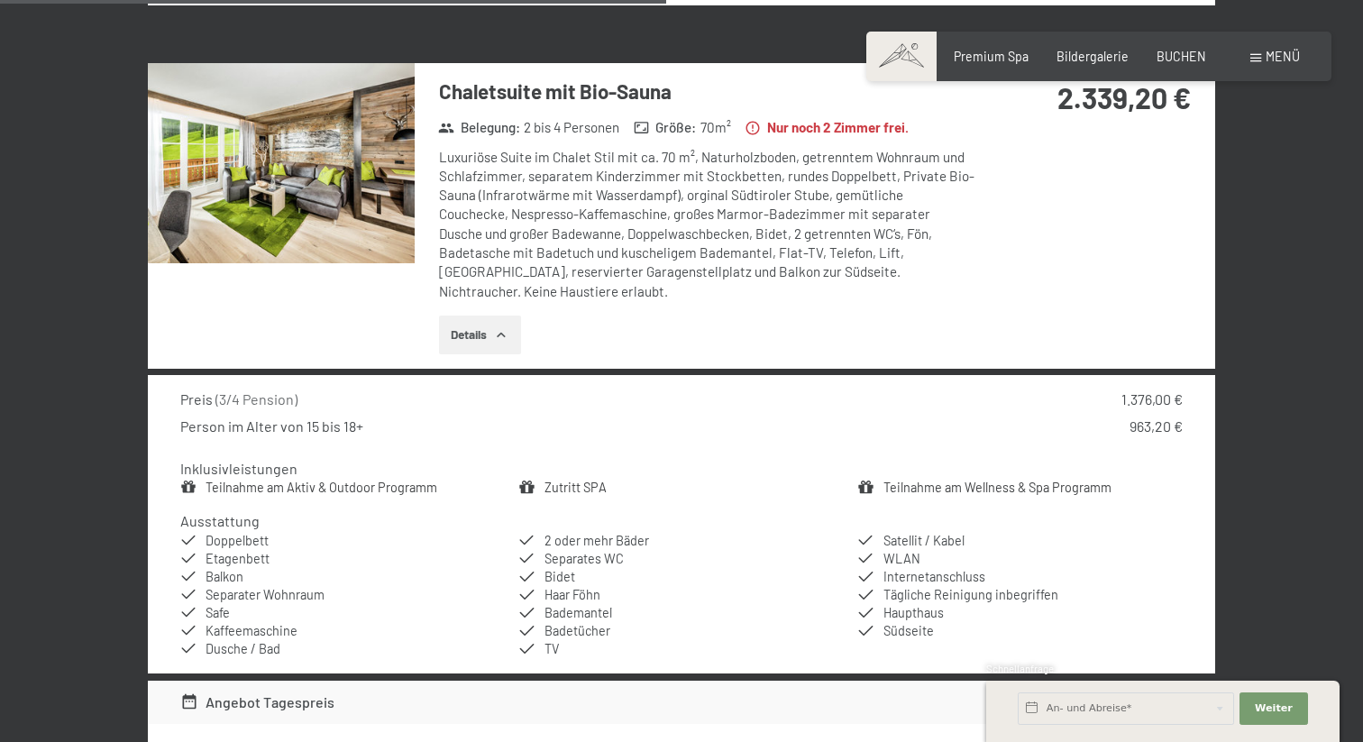
scroll to position [2426, 0]
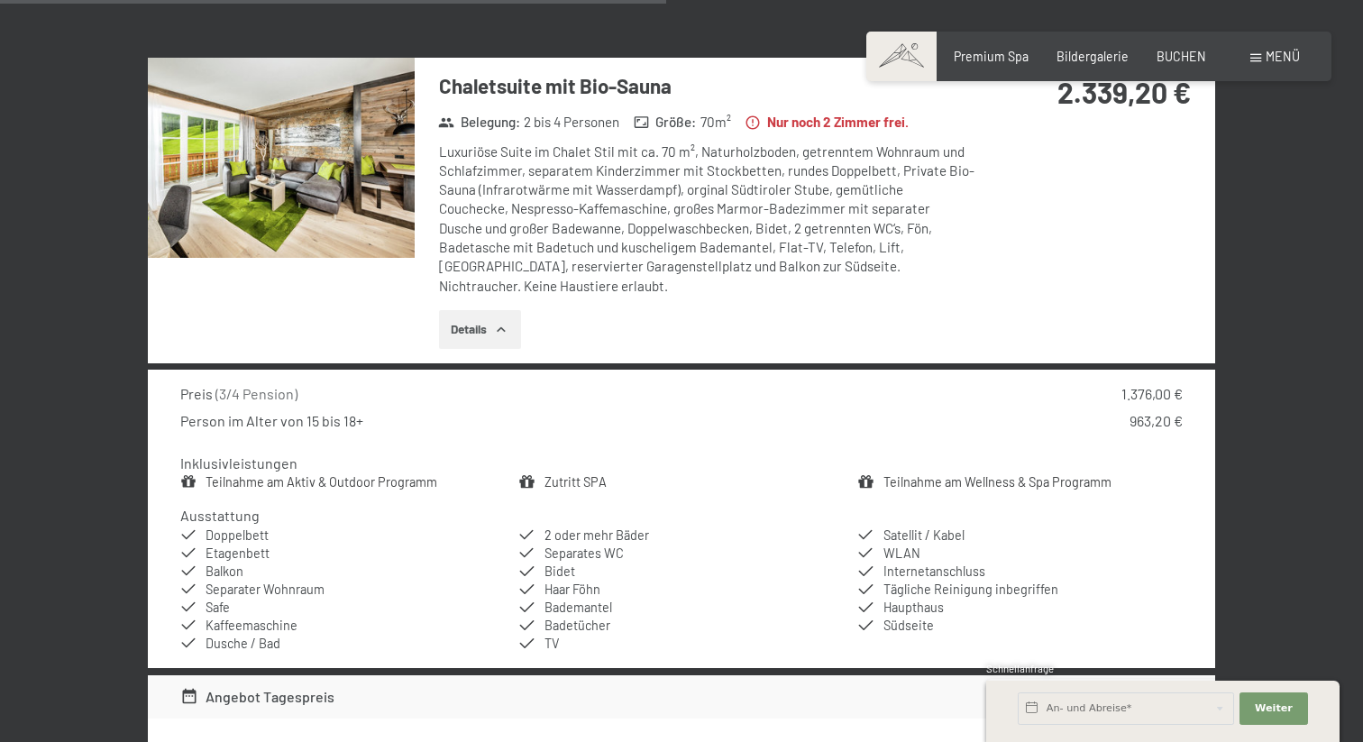
click at [509, 323] on icon "button" at bounding box center [501, 330] width 14 height 14
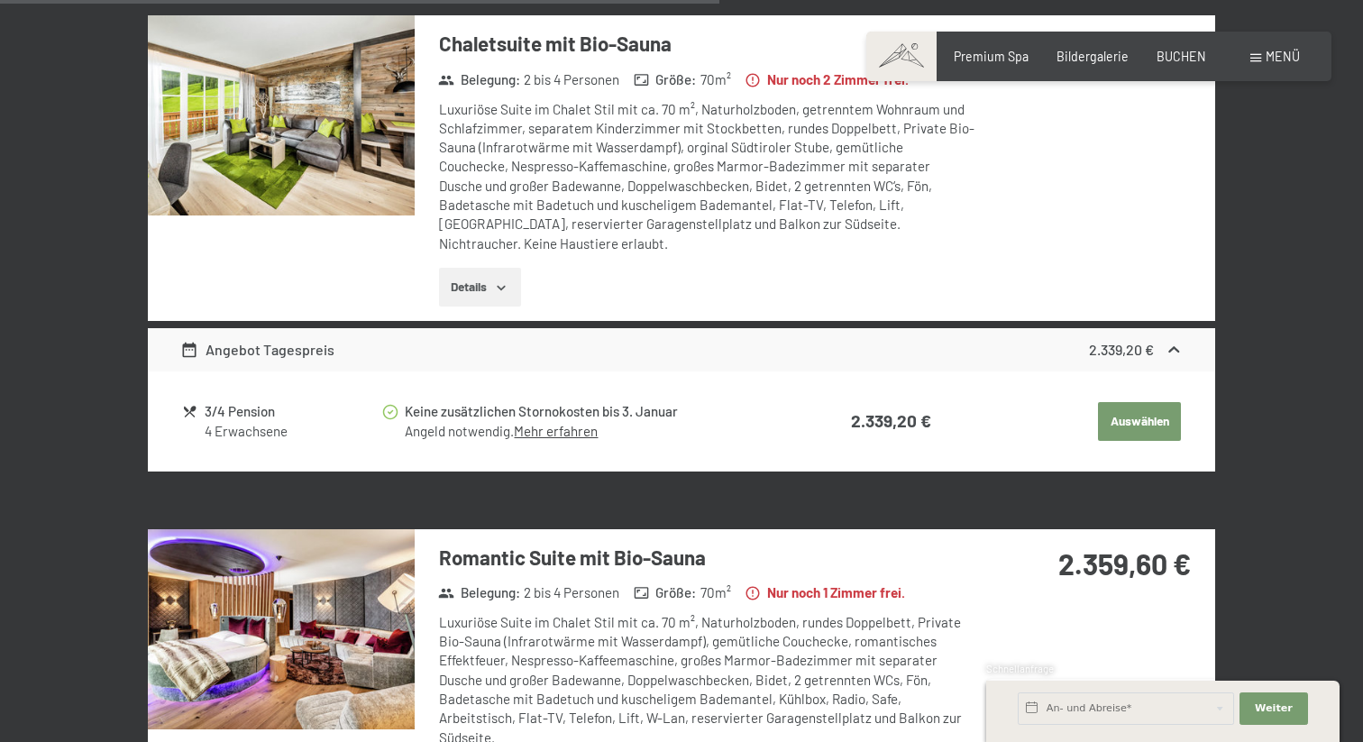
scroll to position [2470, 0]
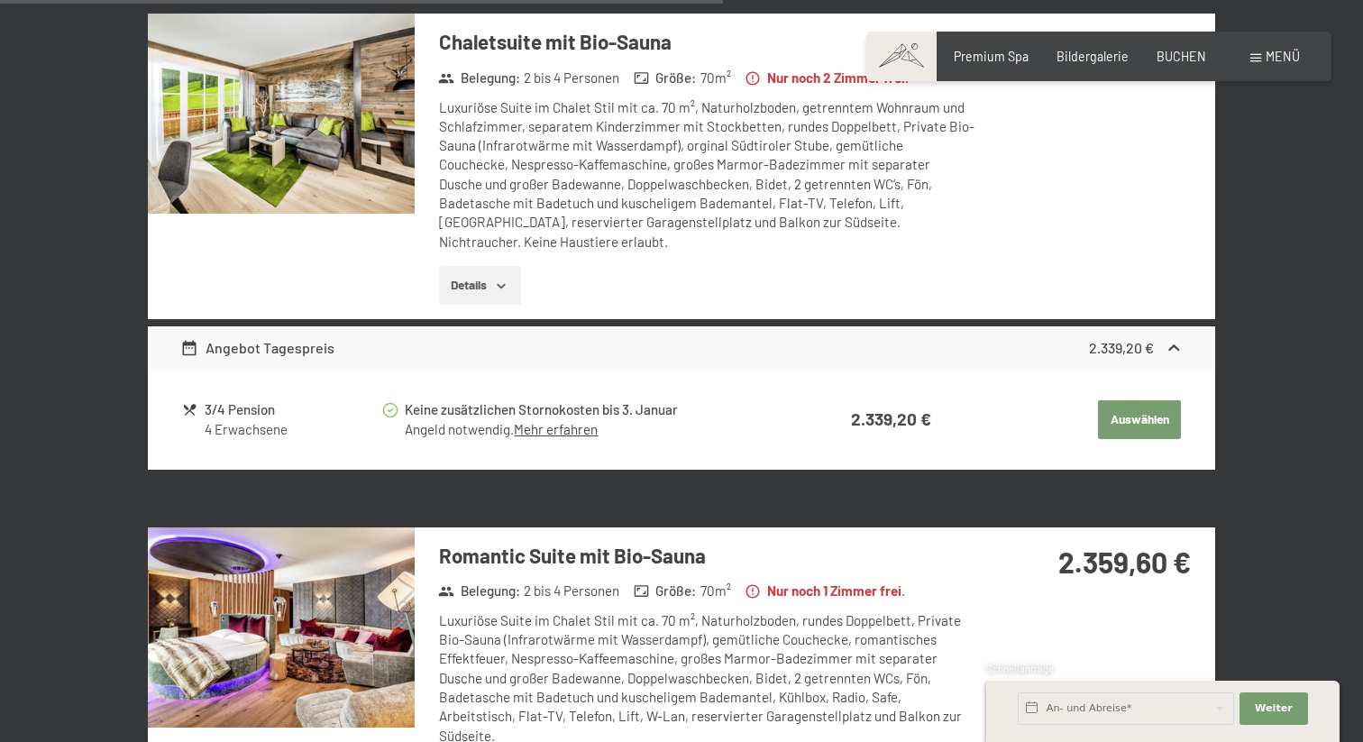
click at [509, 279] on icon "button" at bounding box center [501, 286] width 14 height 14
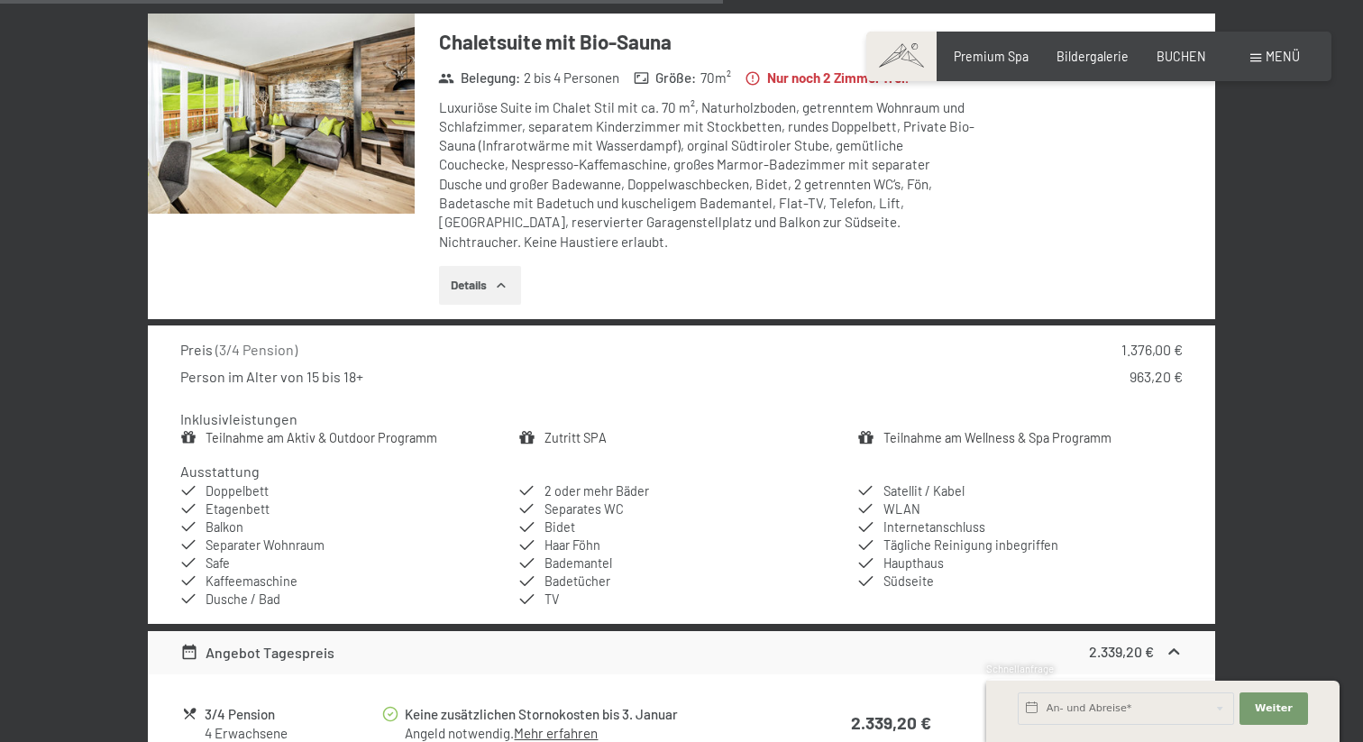
click at [506, 279] on icon "button" at bounding box center [501, 286] width 14 height 14
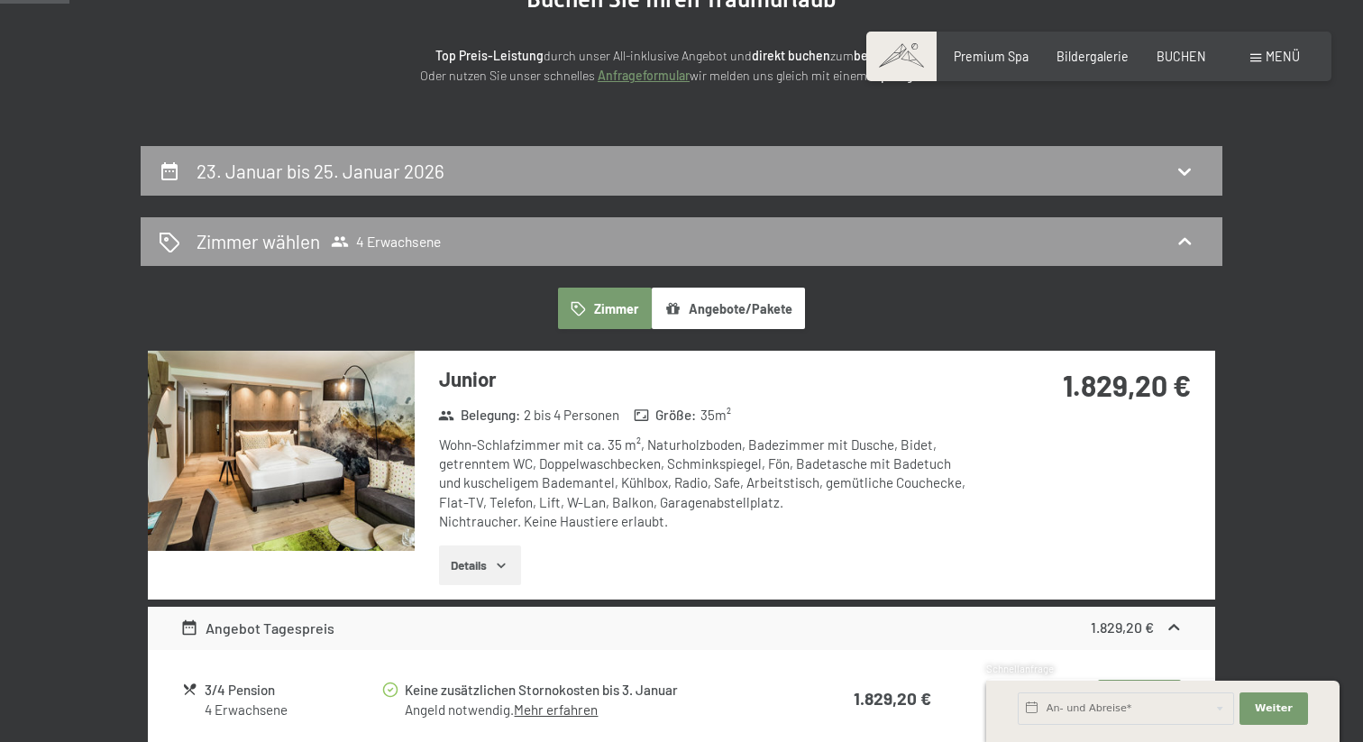
scroll to position [232, 0]
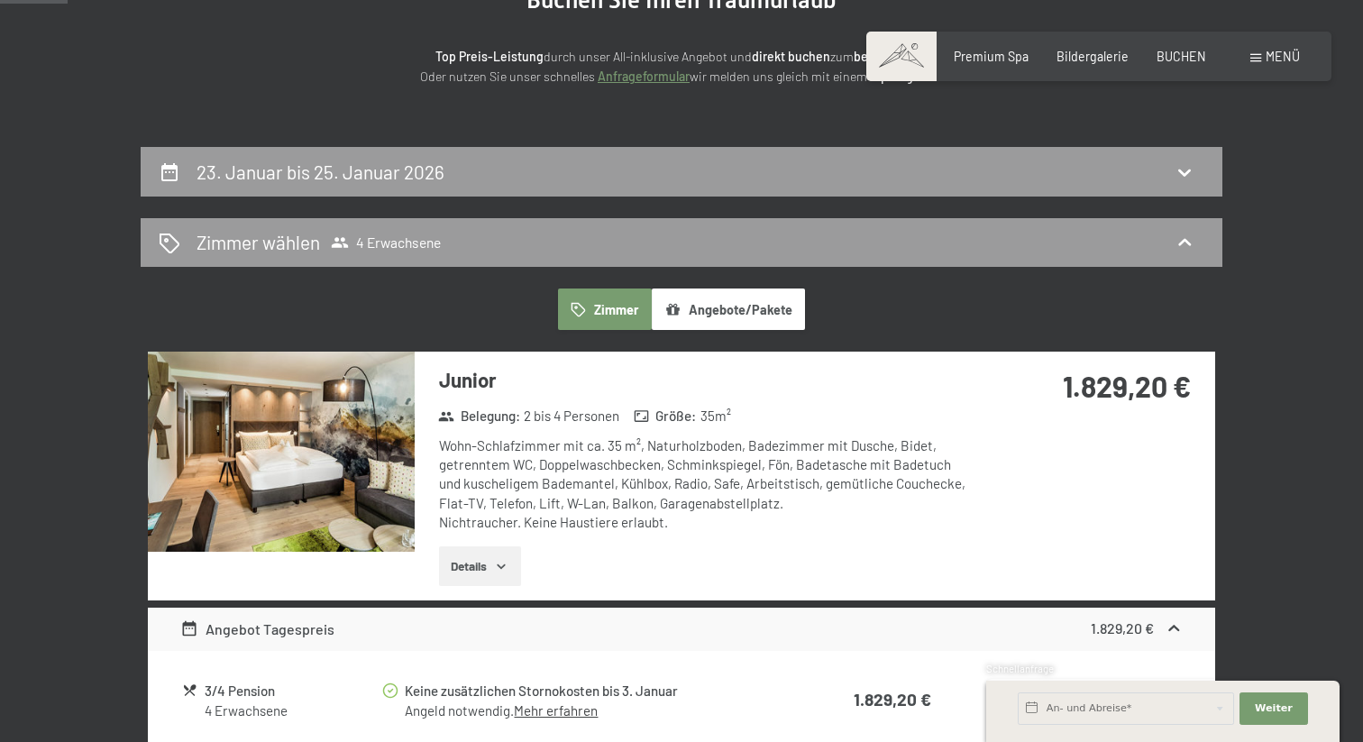
click at [720, 309] on button "Angebote/Pakete" at bounding box center [728, 309] width 153 height 41
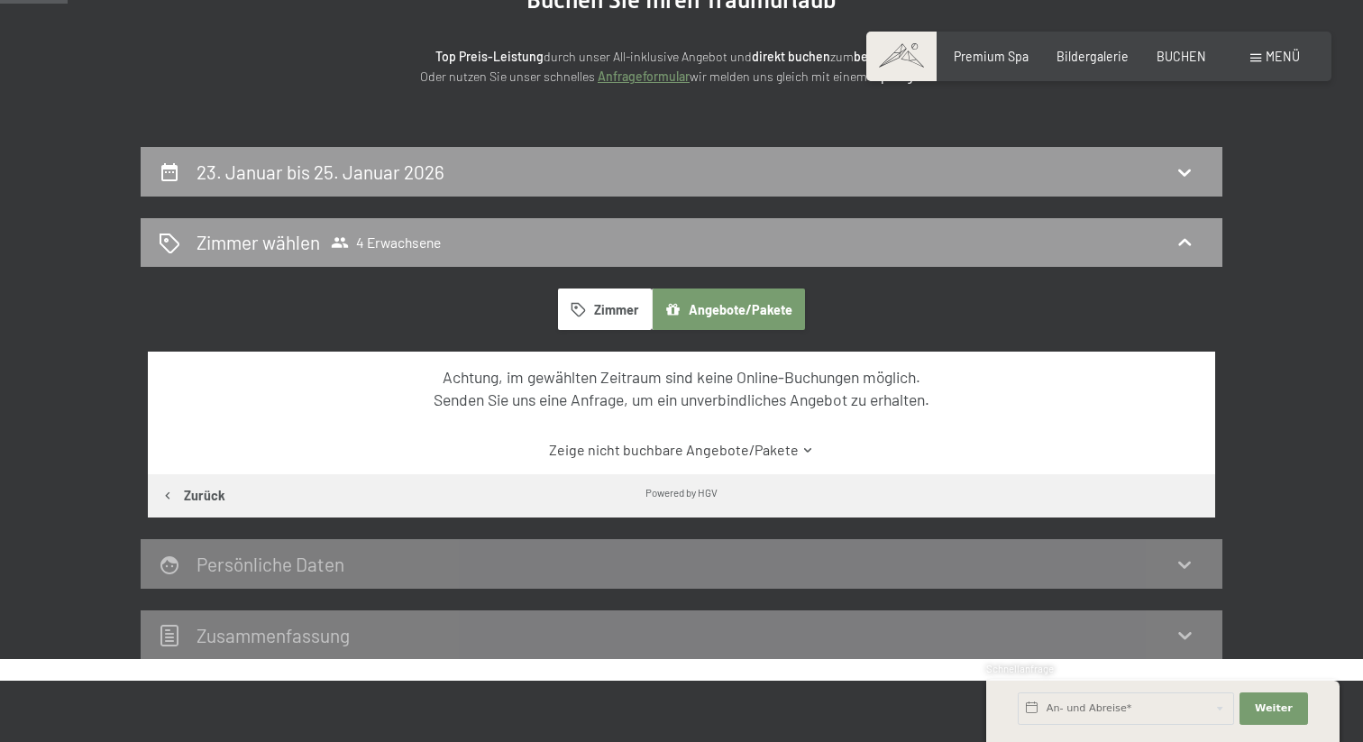
click at [599, 311] on button "Zimmer" at bounding box center [605, 309] width 94 height 41
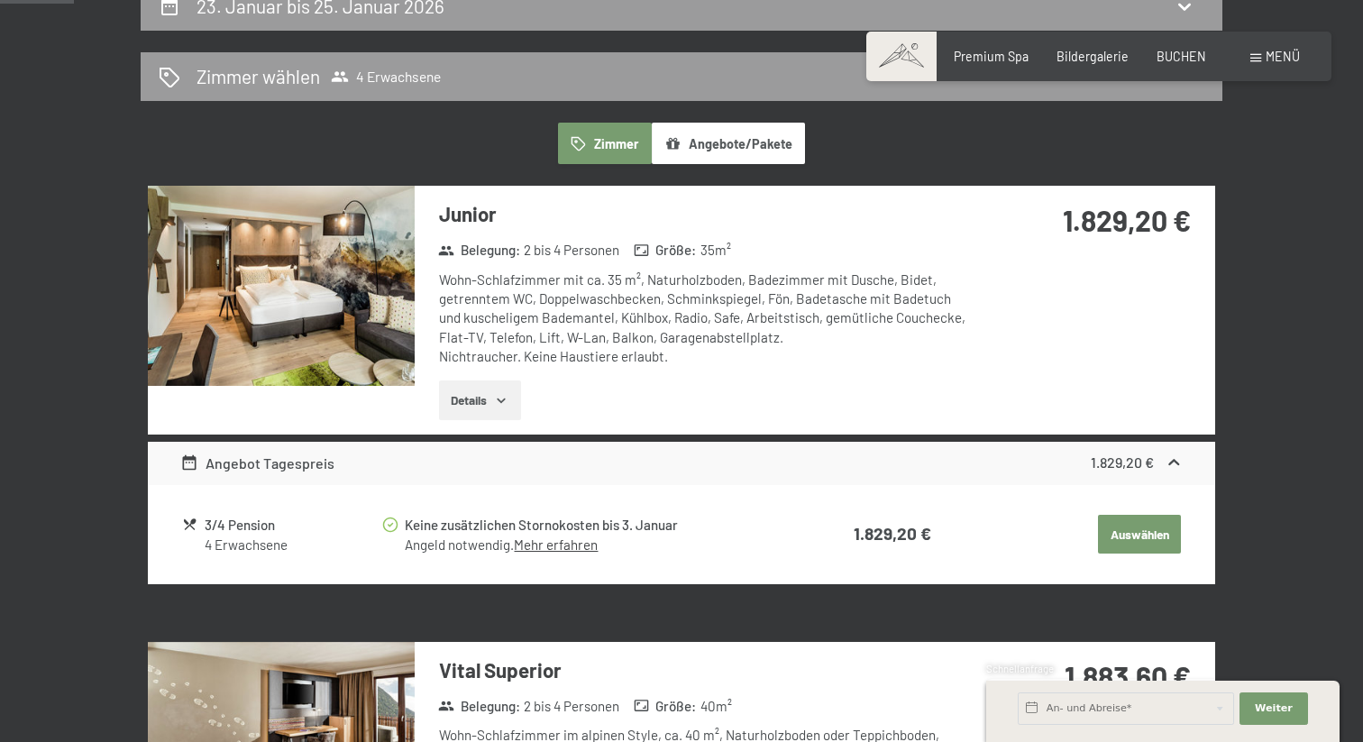
scroll to position [410, 0]
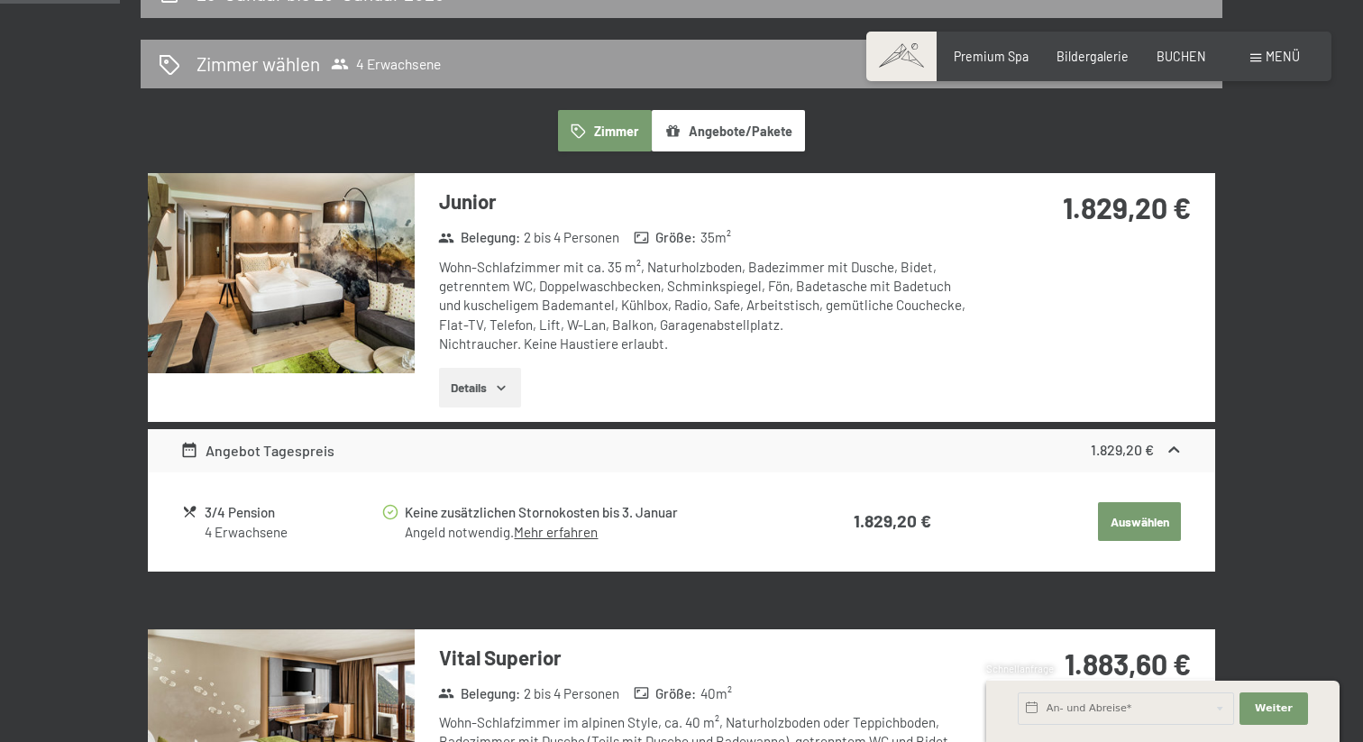
click at [494, 406] on button "Details" at bounding box center [480, 388] width 82 height 40
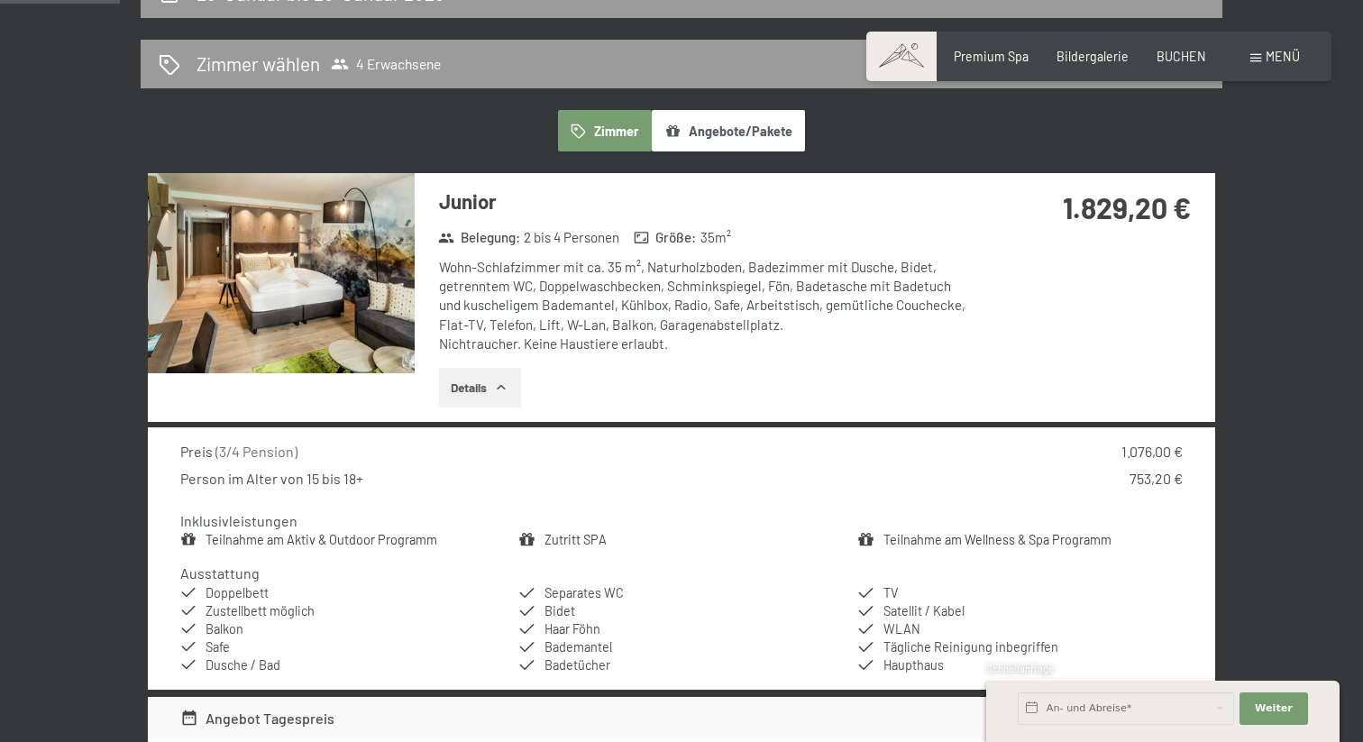
click at [494, 393] on button "Details" at bounding box center [480, 388] width 82 height 40
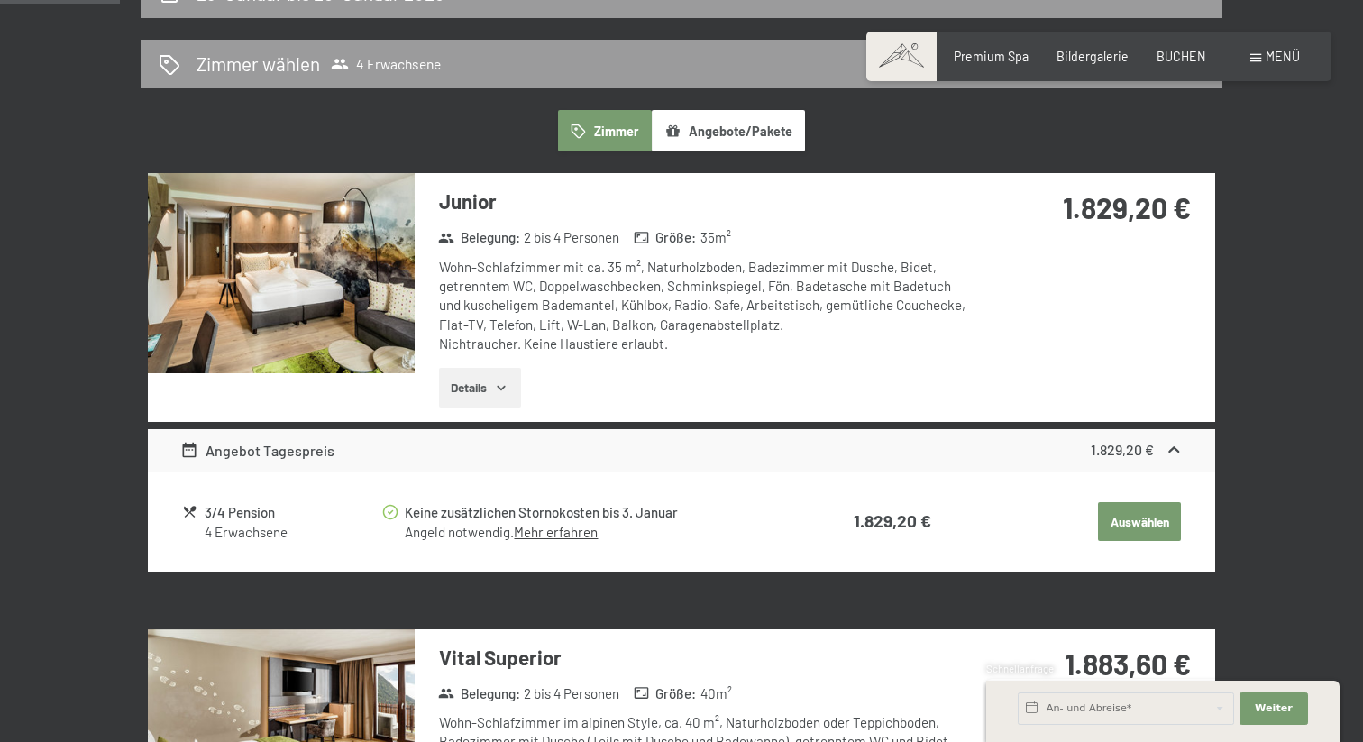
click at [277, 232] on img at bounding box center [281, 273] width 267 height 200
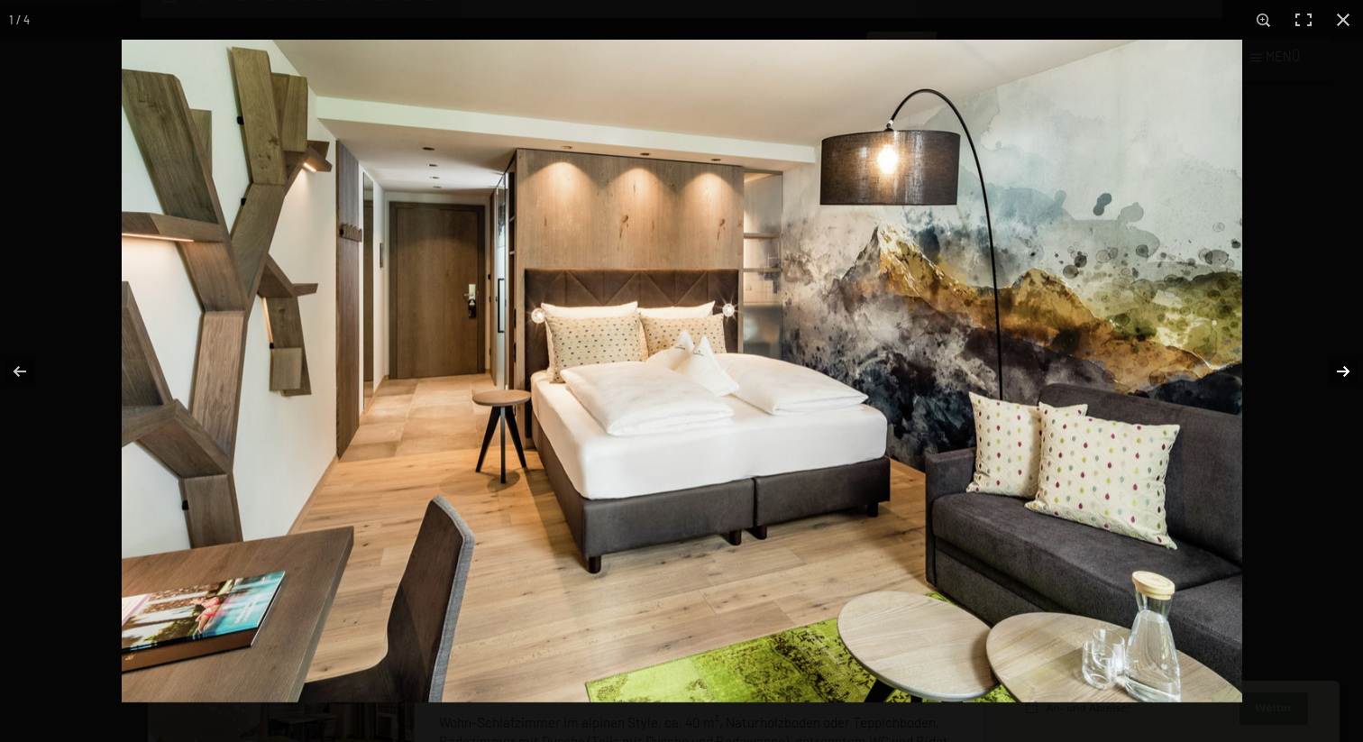
click at [1344, 365] on button "button" at bounding box center [1331, 371] width 63 height 90
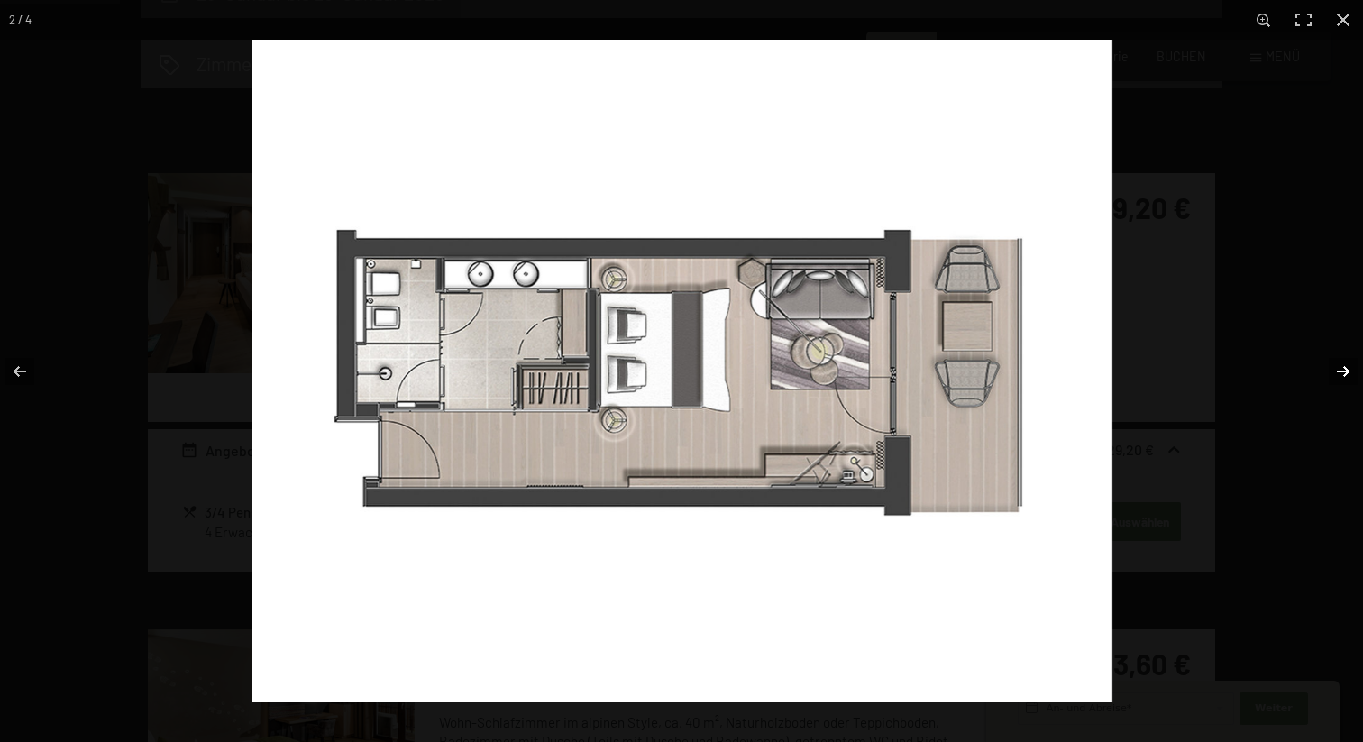
click at [1349, 368] on button "button" at bounding box center [1331, 371] width 63 height 90
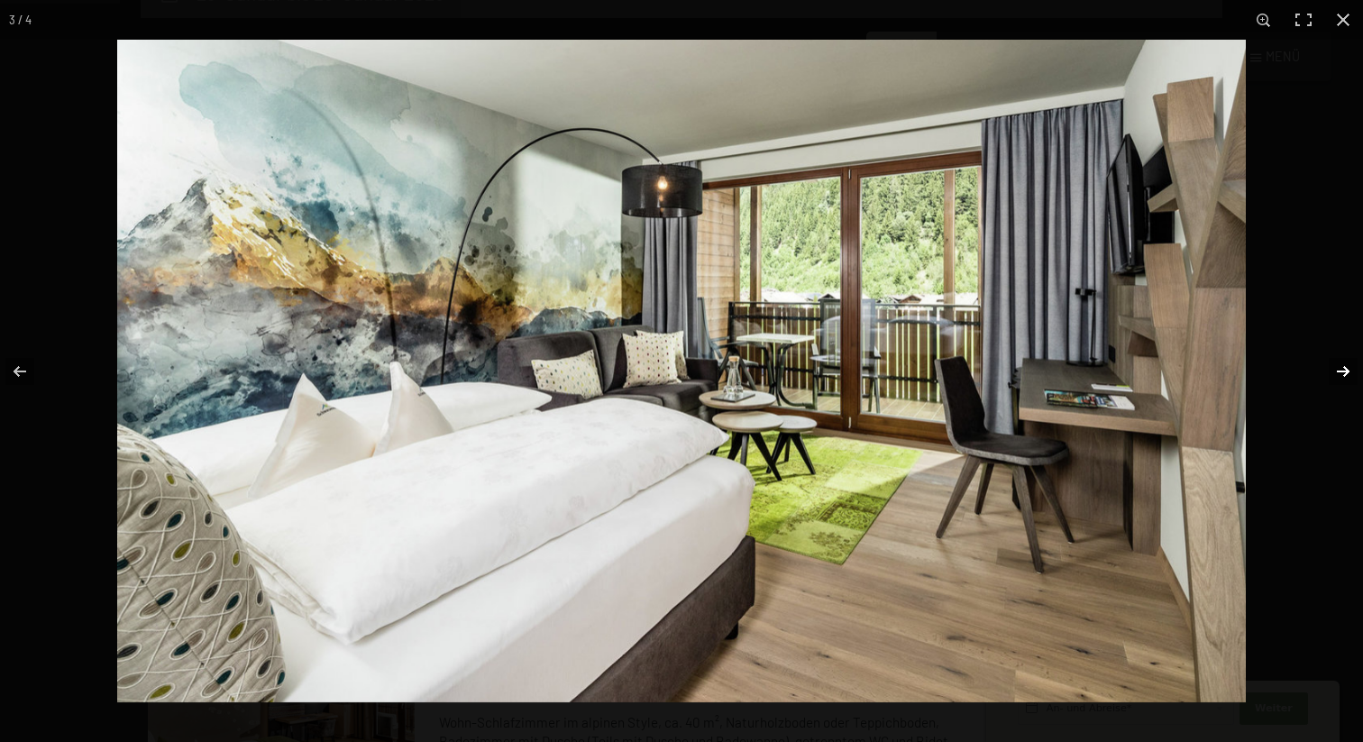
click at [1349, 368] on button "button" at bounding box center [1331, 371] width 63 height 90
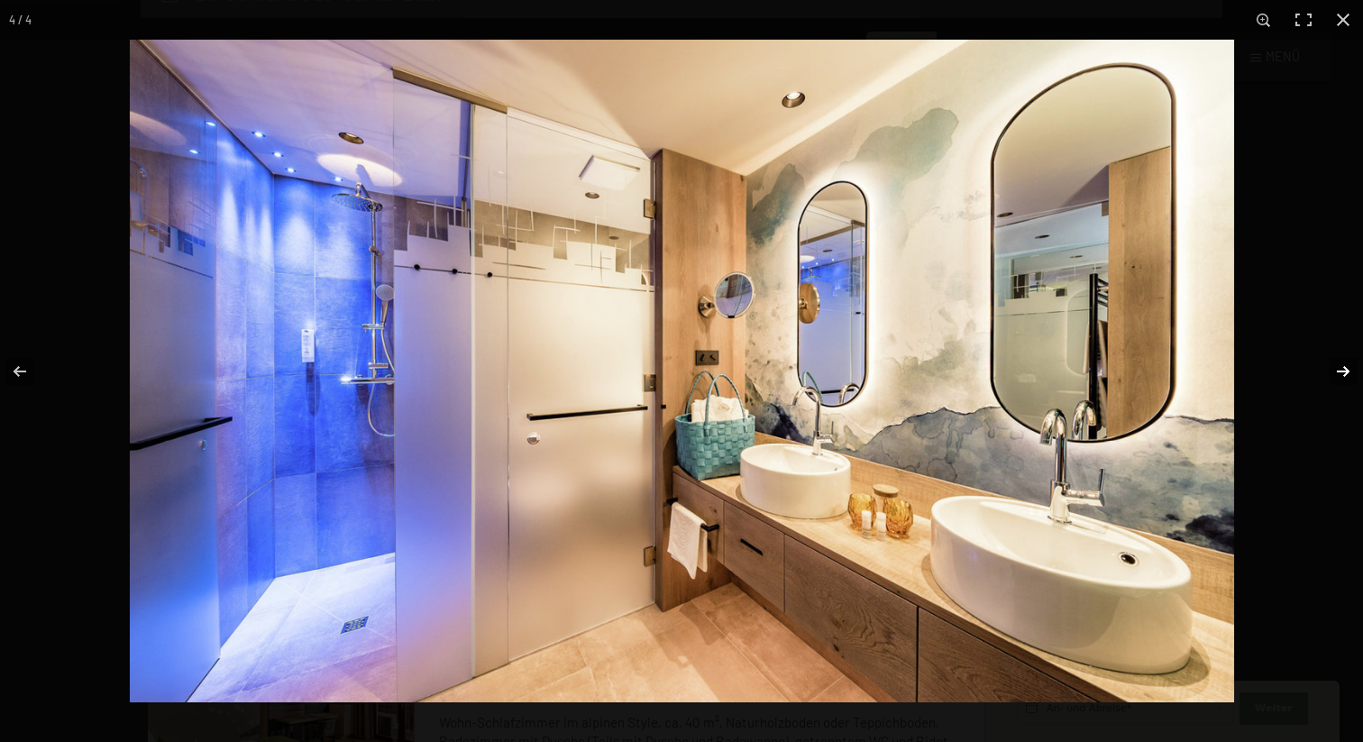
click at [1349, 368] on button "button" at bounding box center [1331, 371] width 63 height 90
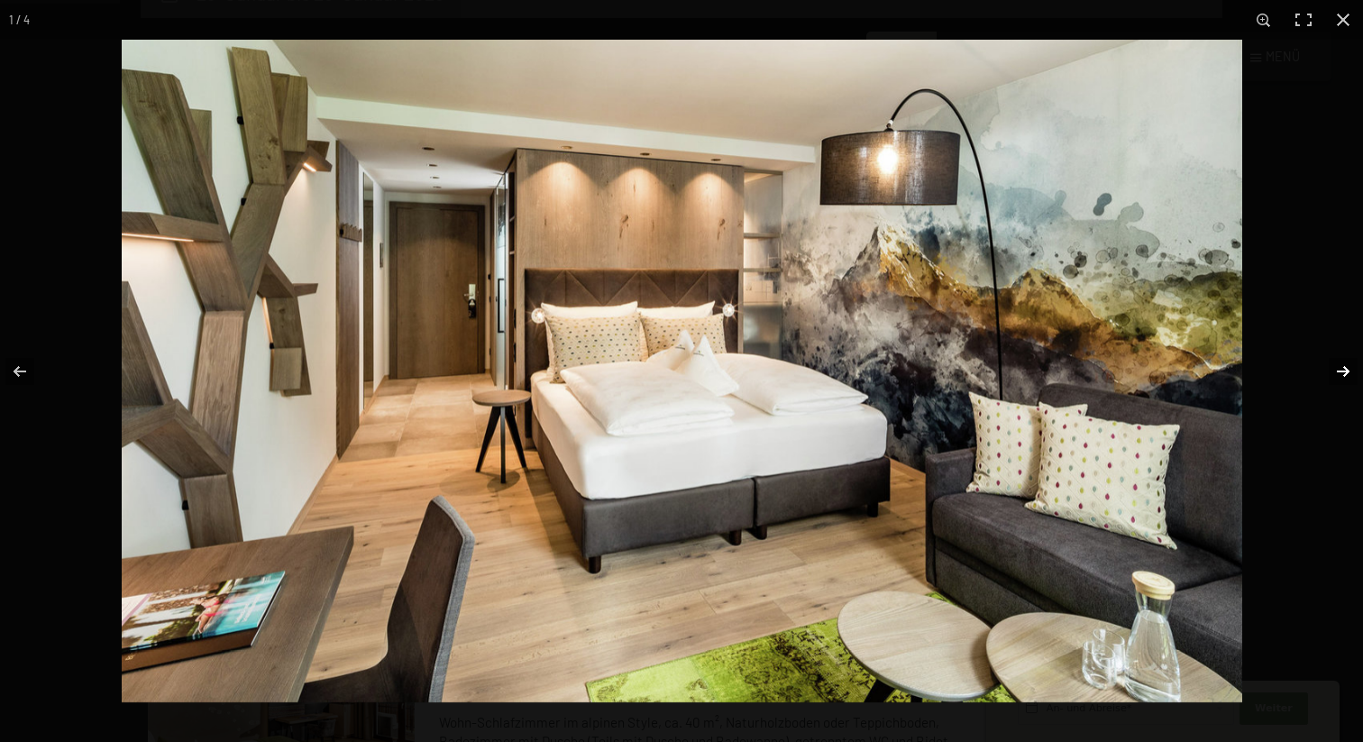
click at [1349, 368] on button "button" at bounding box center [1331, 371] width 63 height 90
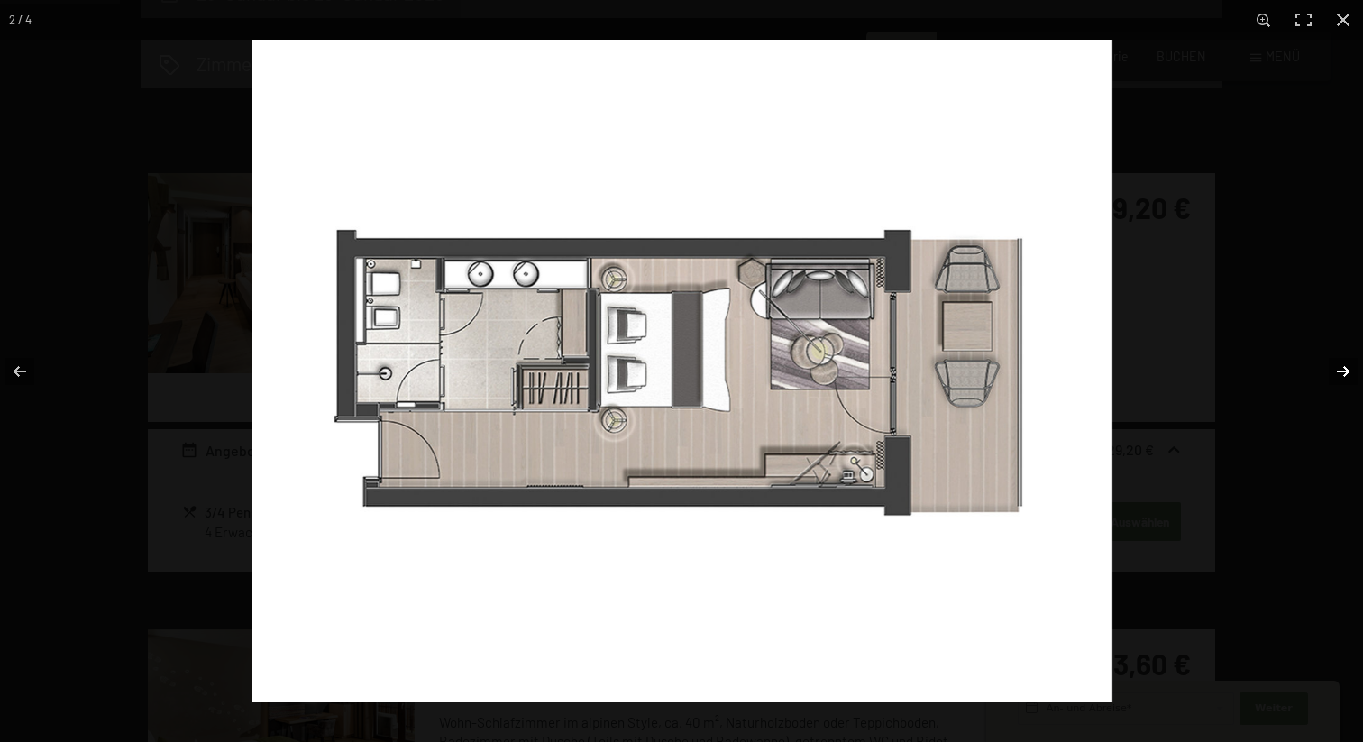
click at [1349, 368] on button "button" at bounding box center [1331, 371] width 63 height 90
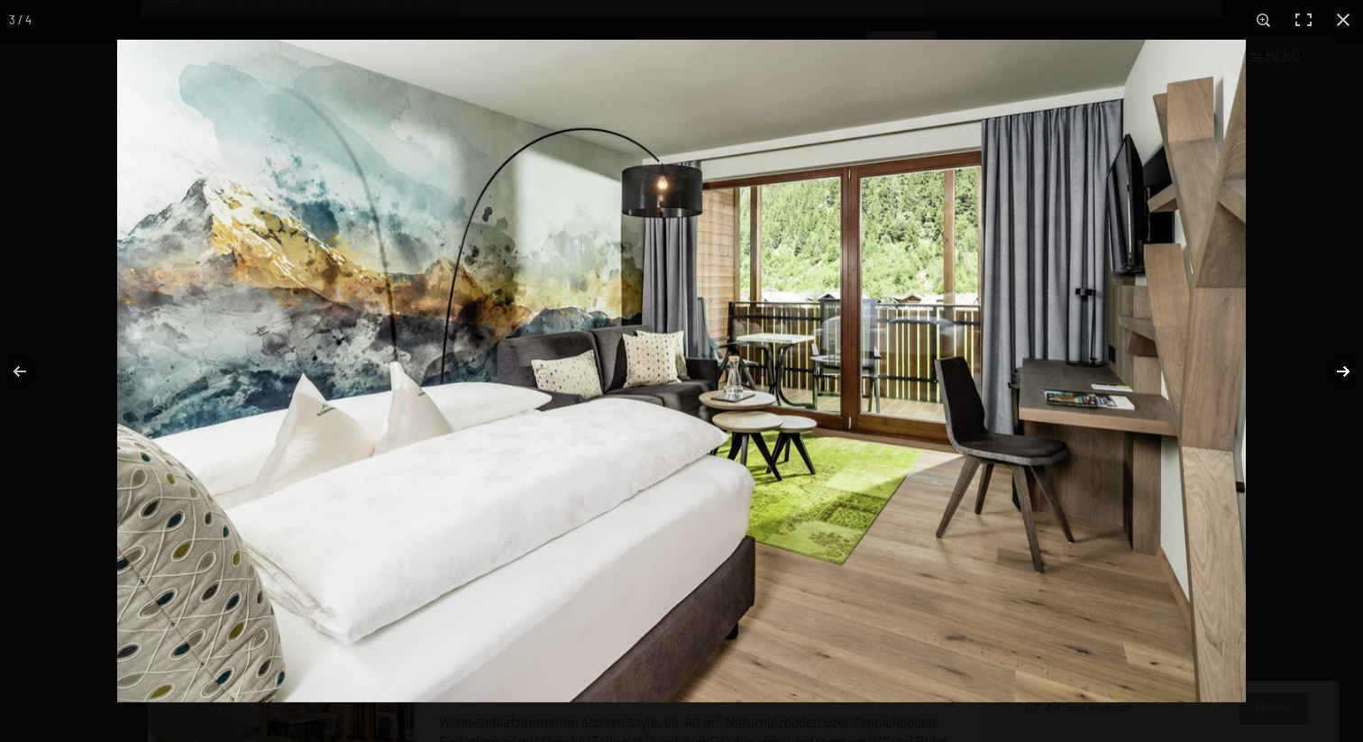
click at [1349, 368] on button "button" at bounding box center [1331, 371] width 63 height 90
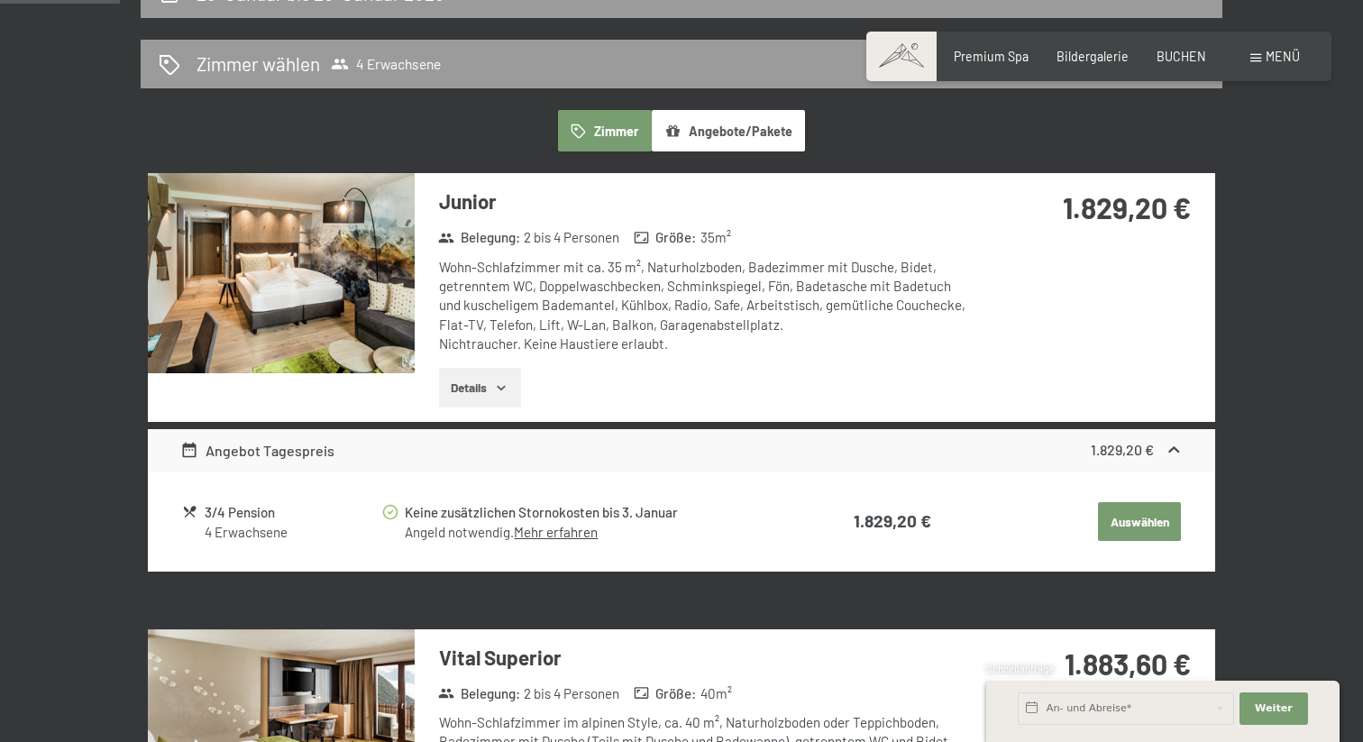
click at [0, 0] on button "button" at bounding box center [0, 0] width 0 height 0
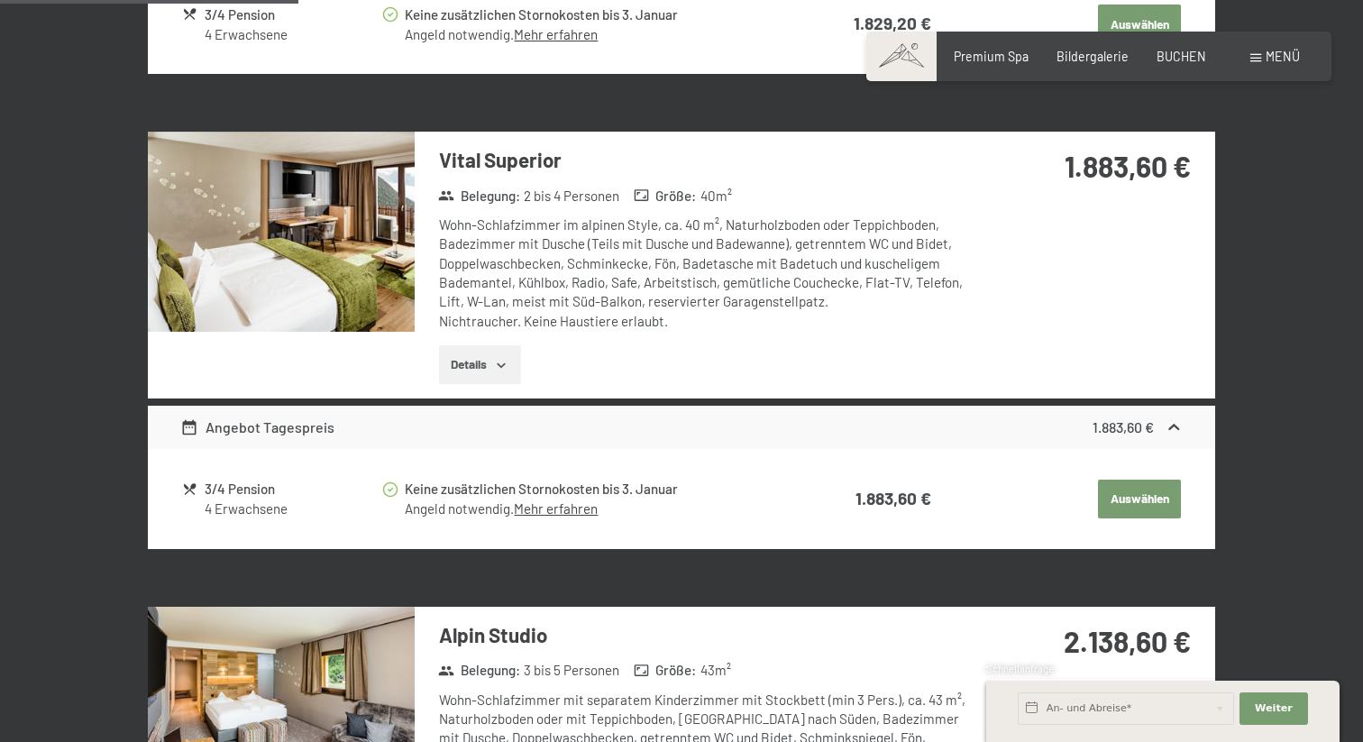
scroll to position [855, 0]
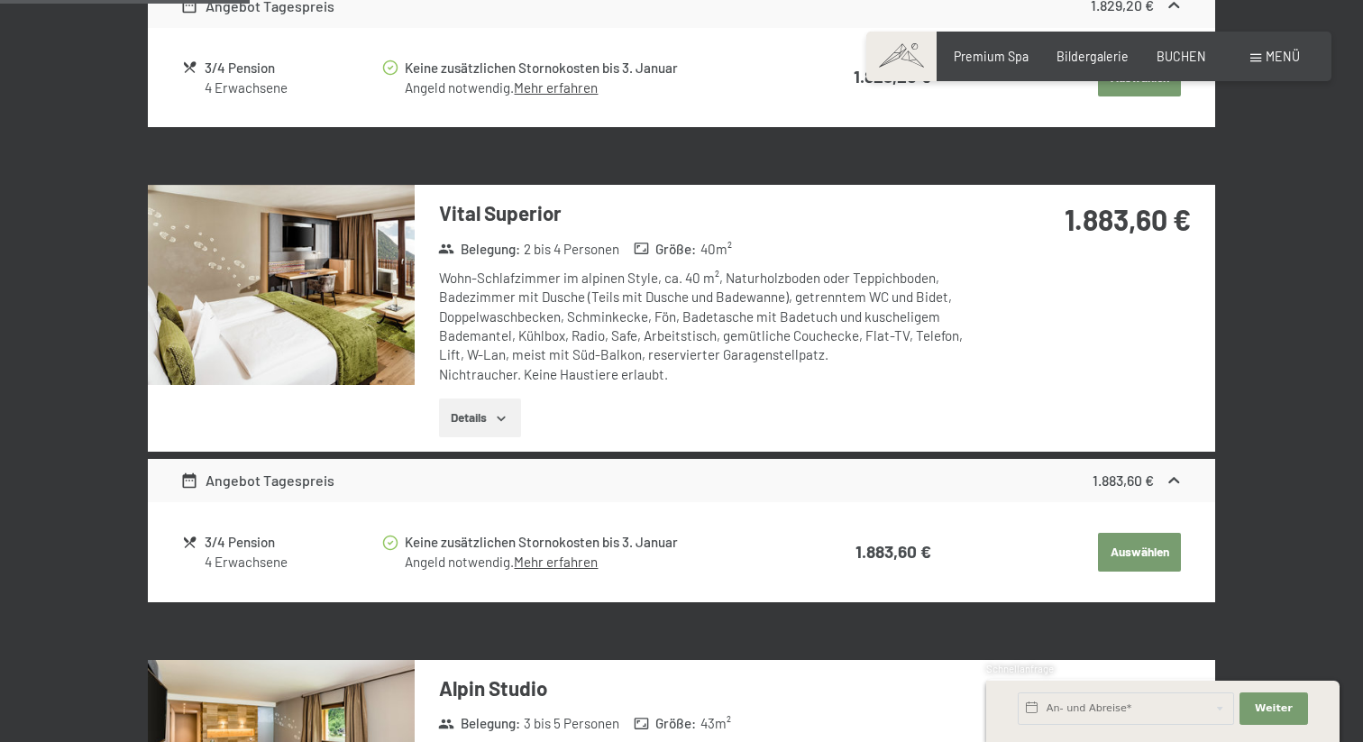
click at [322, 307] on img at bounding box center [281, 285] width 267 height 200
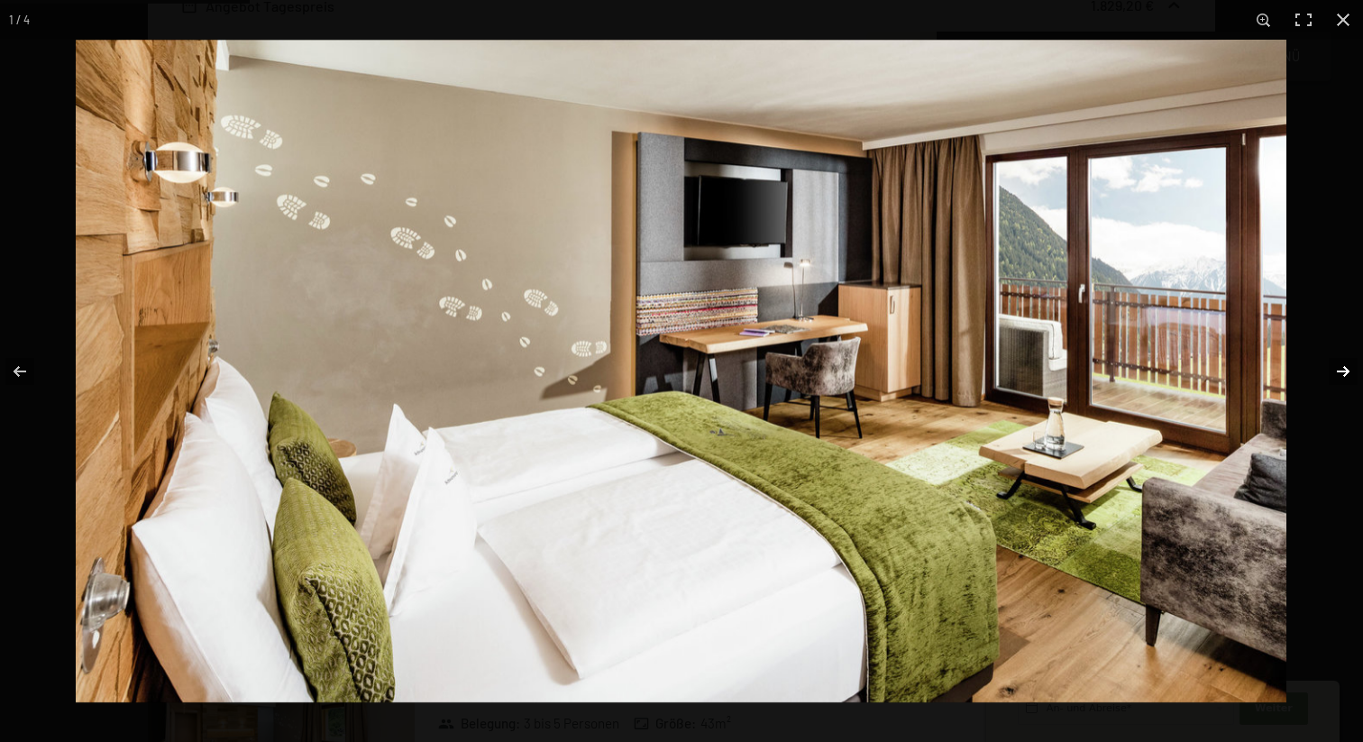
click at [1342, 380] on button "button" at bounding box center [1331, 371] width 63 height 90
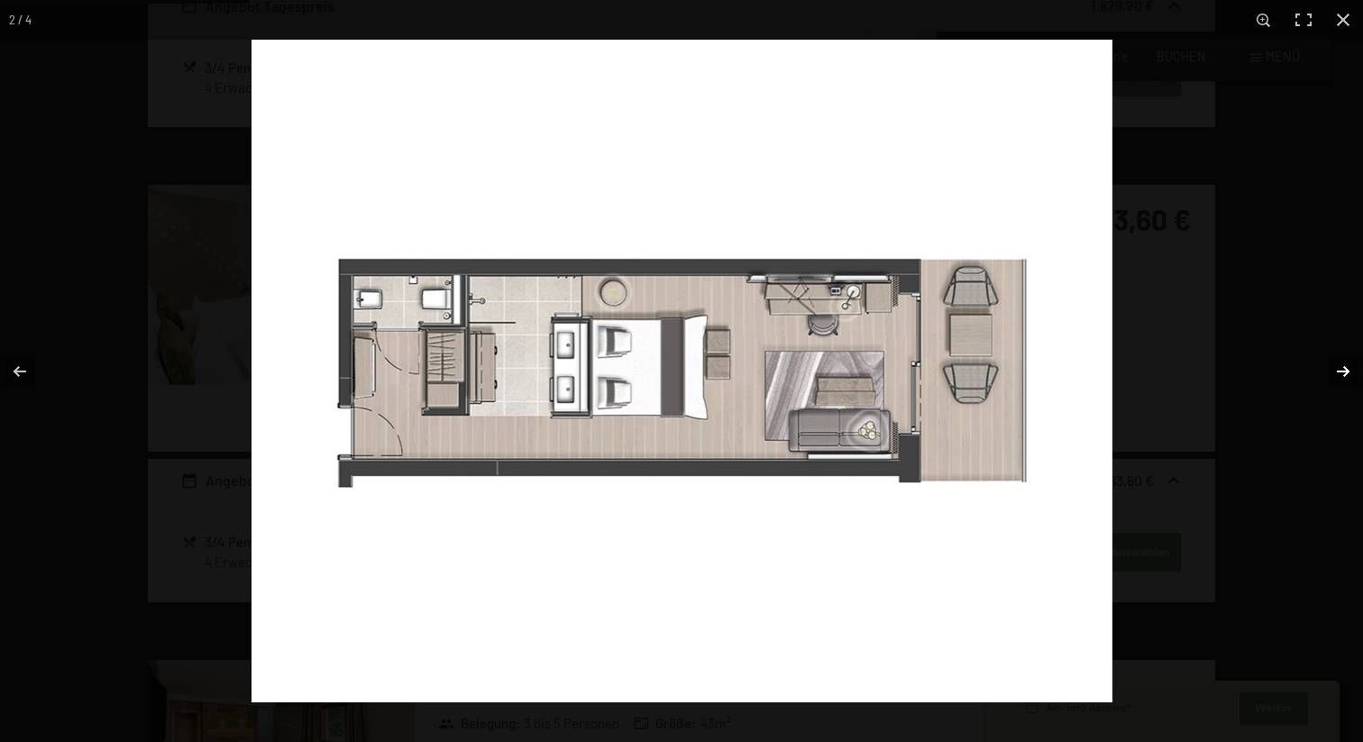
click at [1342, 377] on button "button" at bounding box center [1331, 371] width 63 height 90
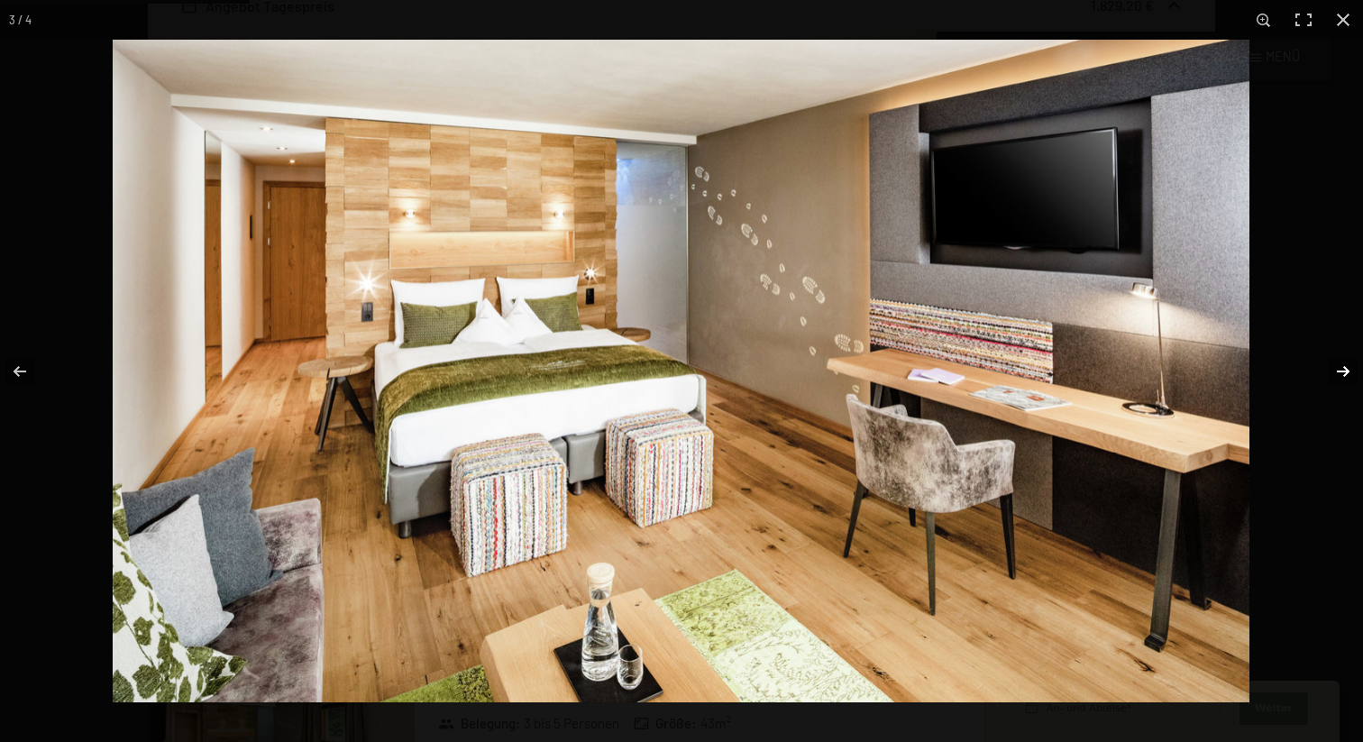
click at [1342, 377] on button "button" at bounding box center [1331, 371] width 63 height 90
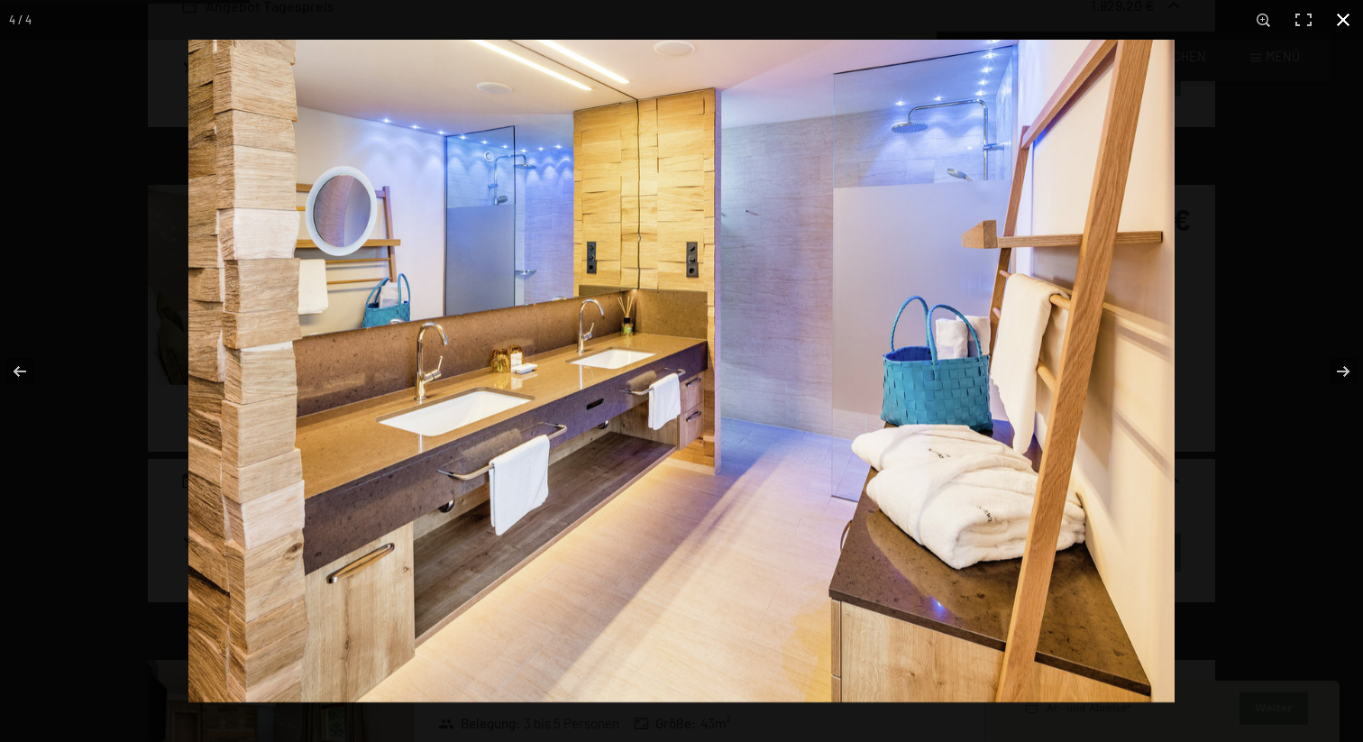
click at [1341, 26] on button "button" at bounding box center [1344, 20] width 40 height 40
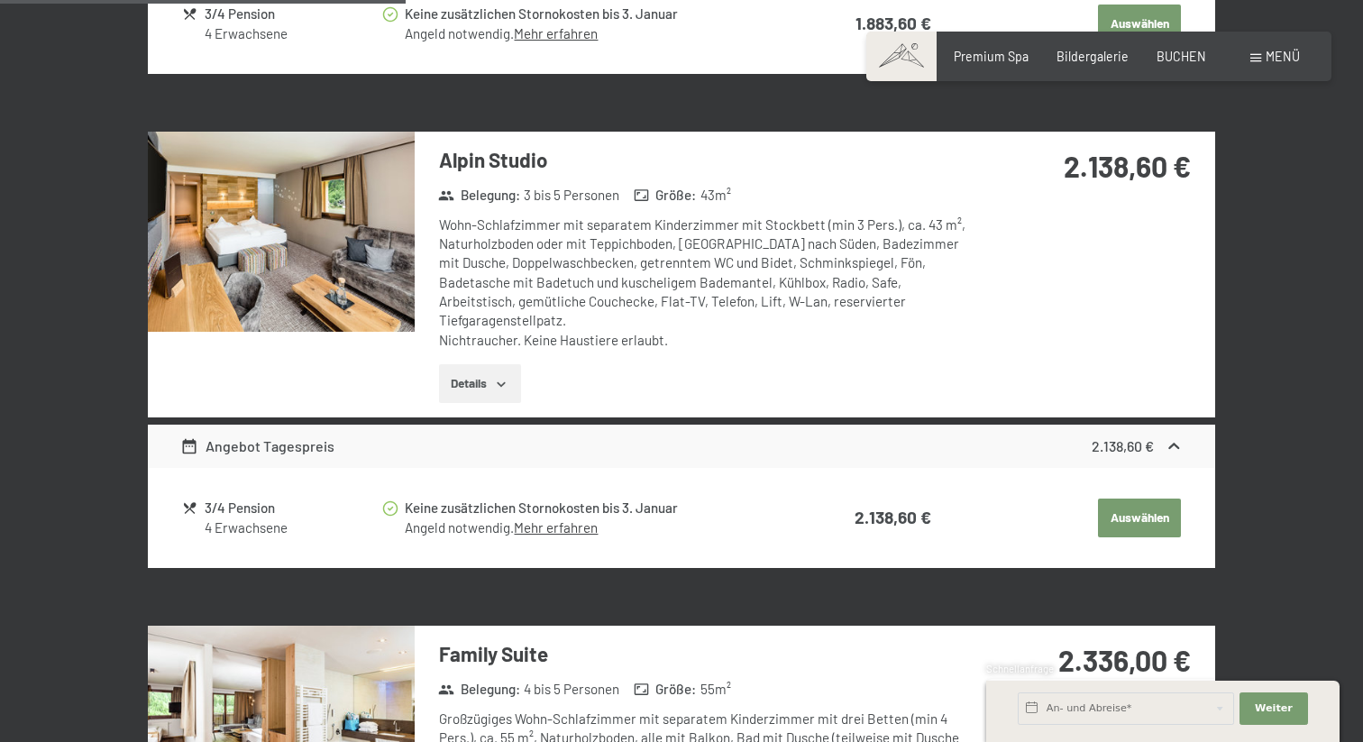
scroll to position [1387, 0]
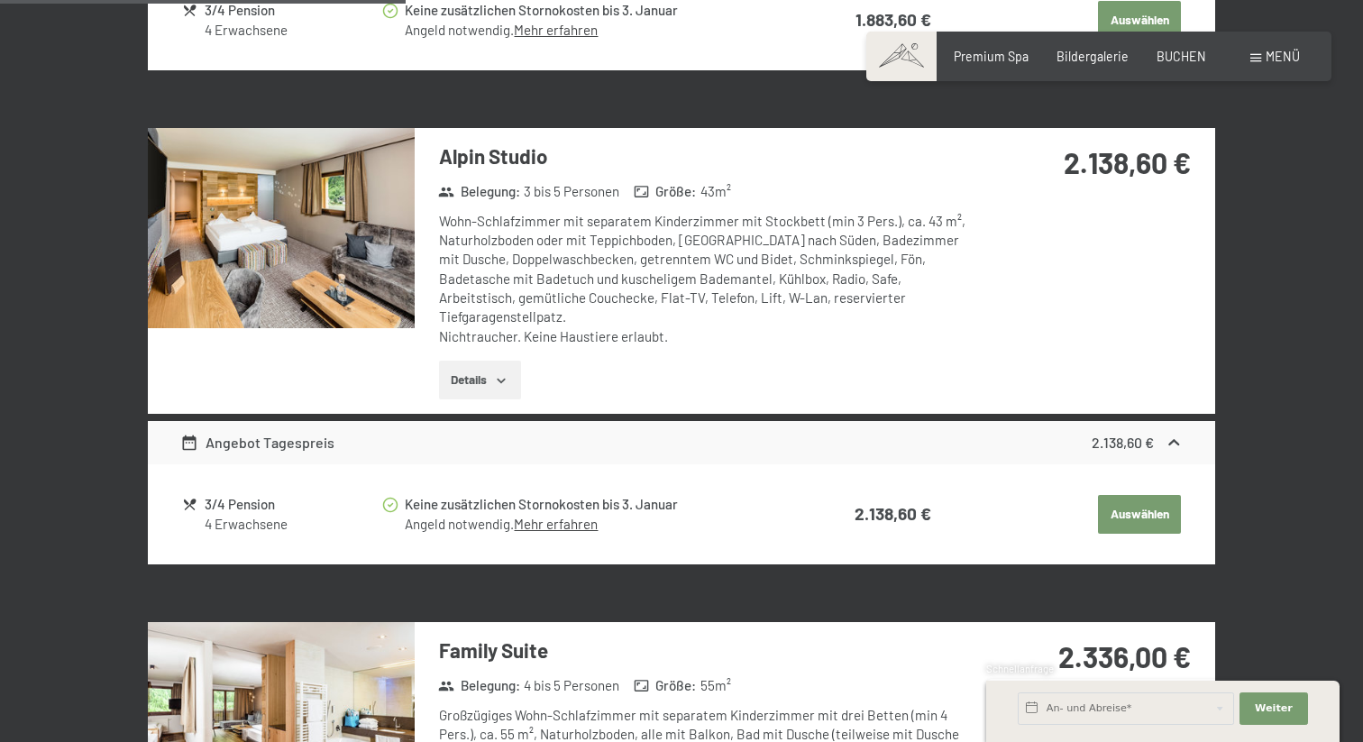
click at [507, 373] on icon "button" at bounding box center [501, 380] width 14 height 14
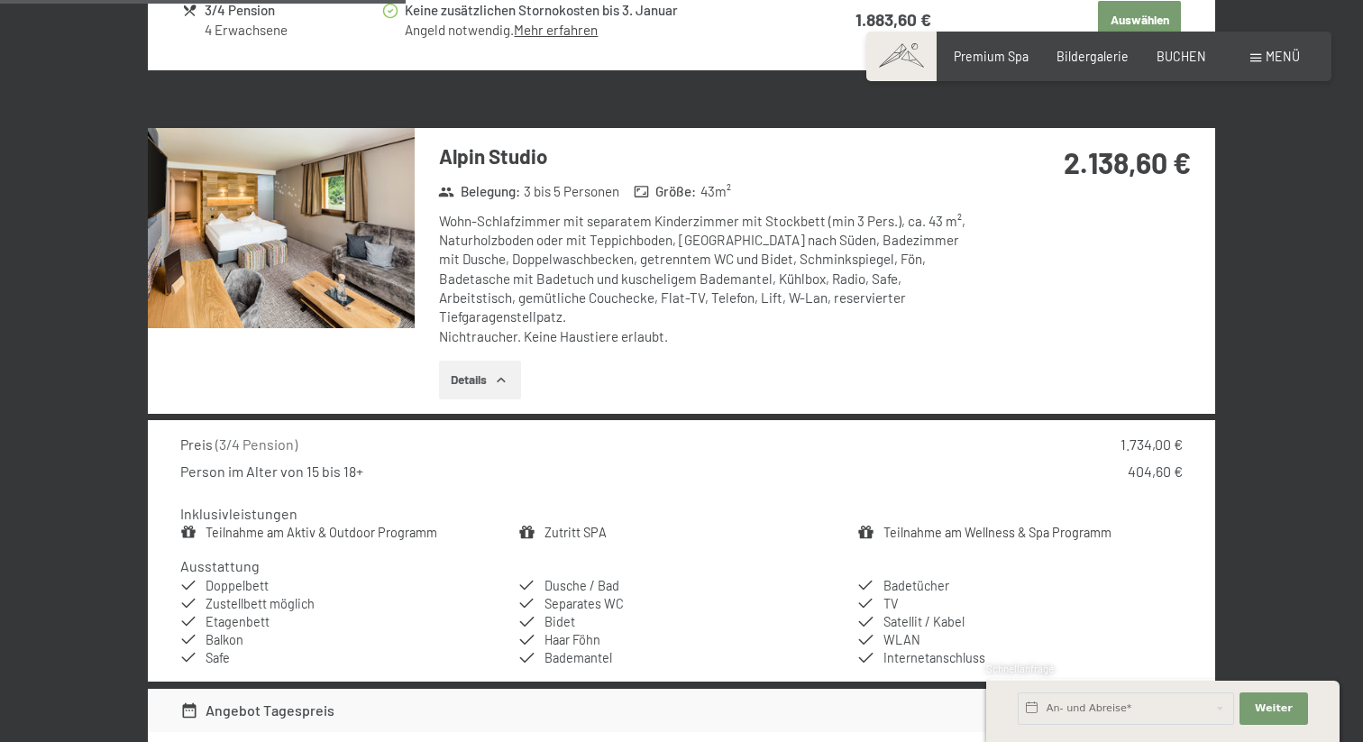
click at [303, 225] on img at bounding box center [281, 228] width 267 height 200
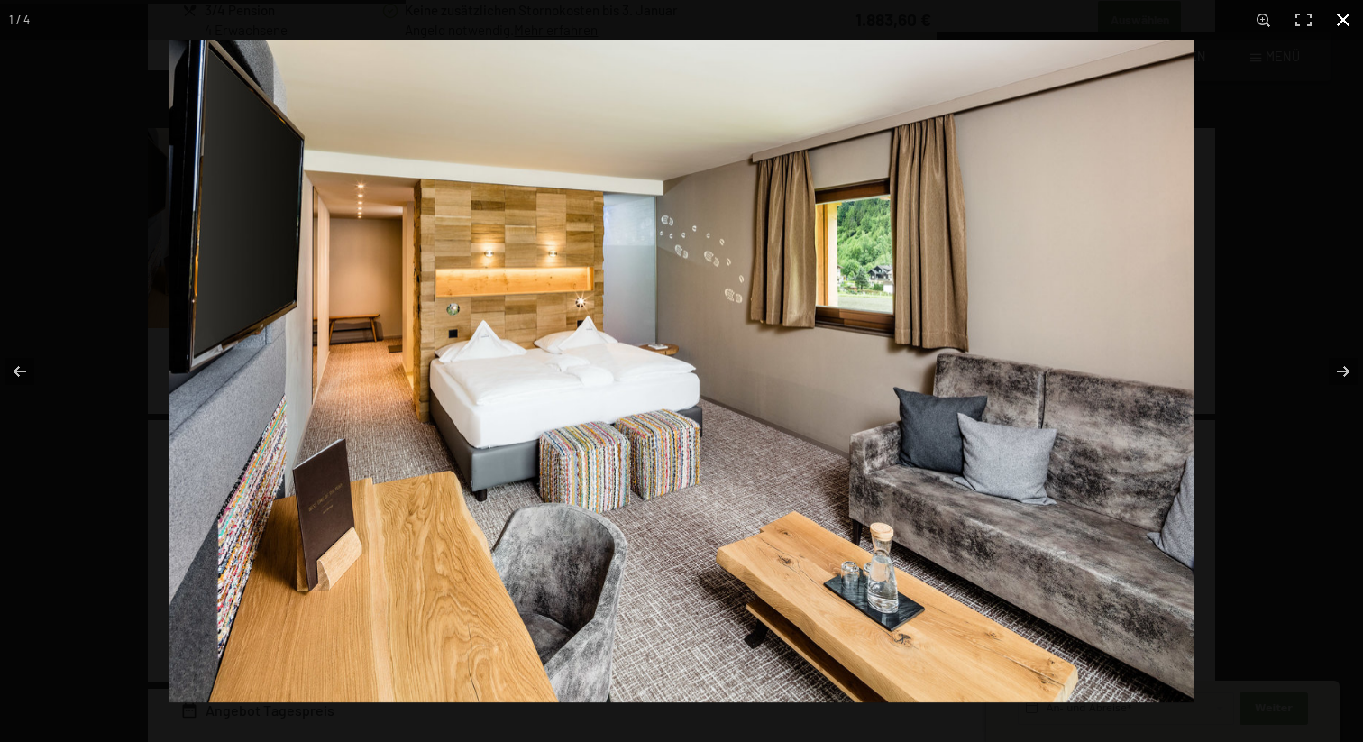
click at [1347, 21] on button "button" at bounding box center [1344, 20] width 40 height 40
